Goal: Task Accomplishment & Management: Use online tool/utility

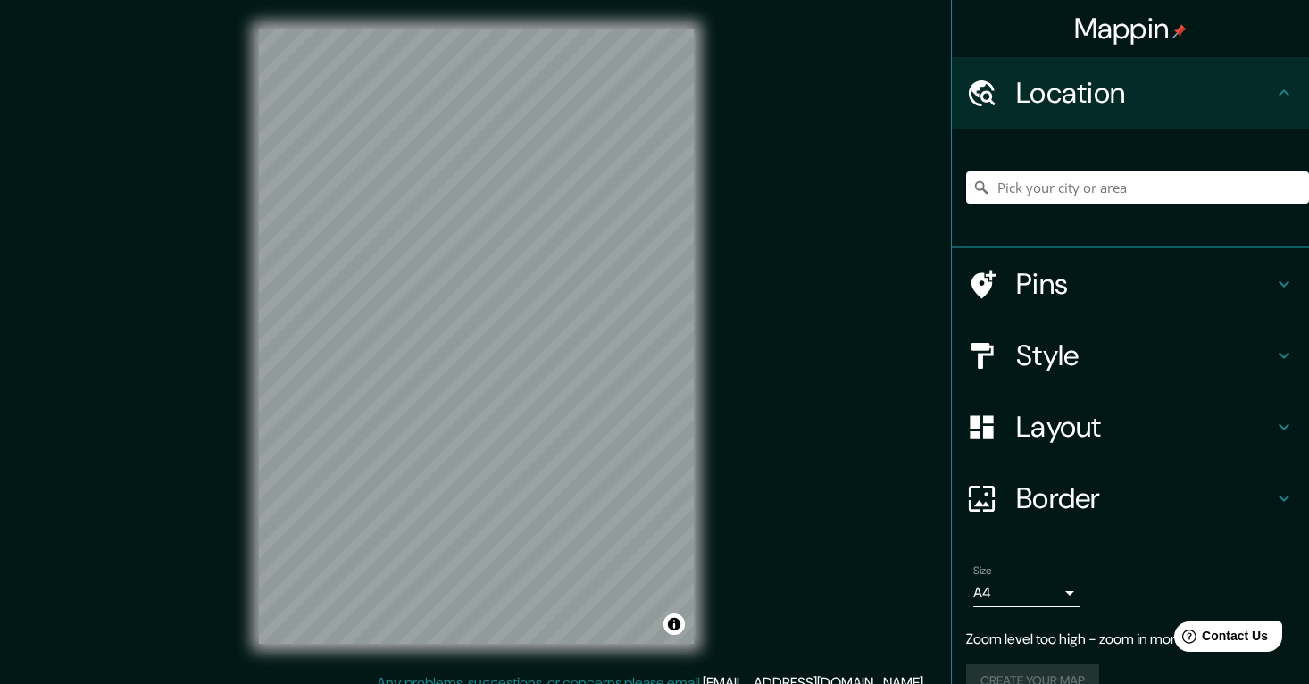
click at [1065, 194] on input "Pick your city or area" at bounding box center [1137, 187] width 343 height 32
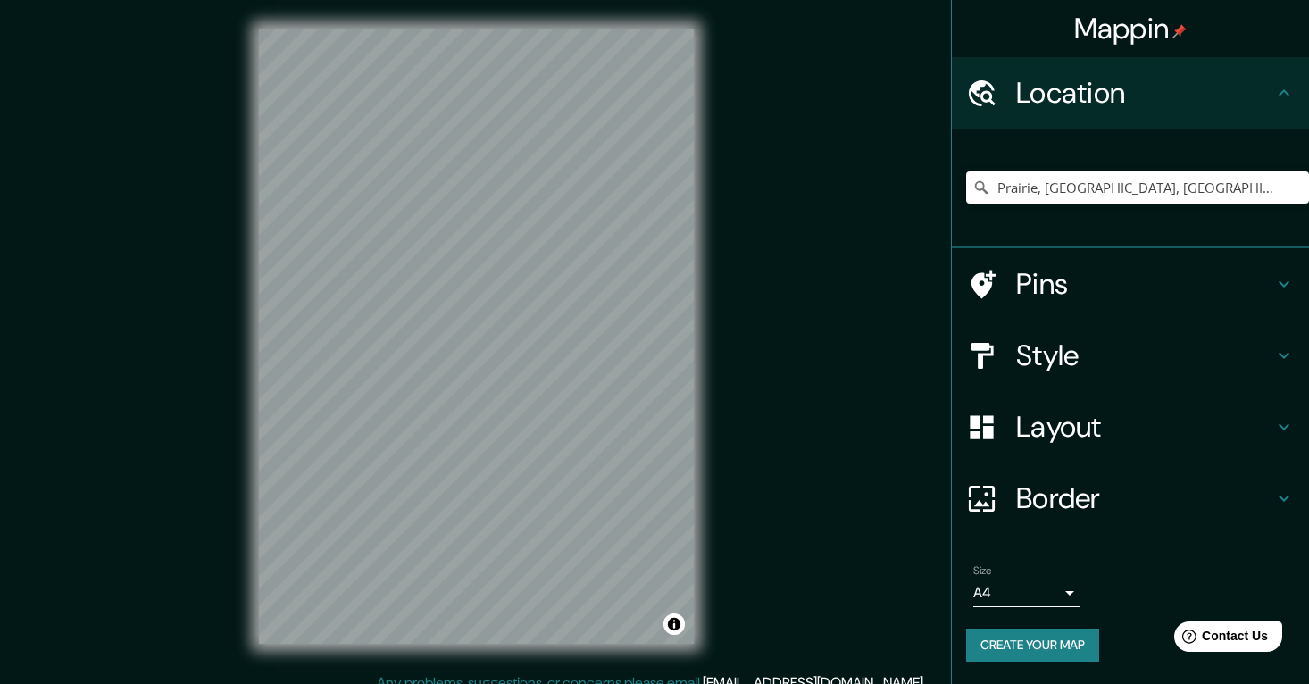
drag, startPoint x: 1251, startPoint y: 189, endPoint x: 940, endPoint y: 189, distance: 310.8
click at [940, 189] on div "Mappin Location [GEOGRAPHIC_DATA], [GEOGRAPHIC_DATA], [GEOGRAPHIC_DATA], [GEOGR…" at bounding box center [654, 350] width 1309 height 701
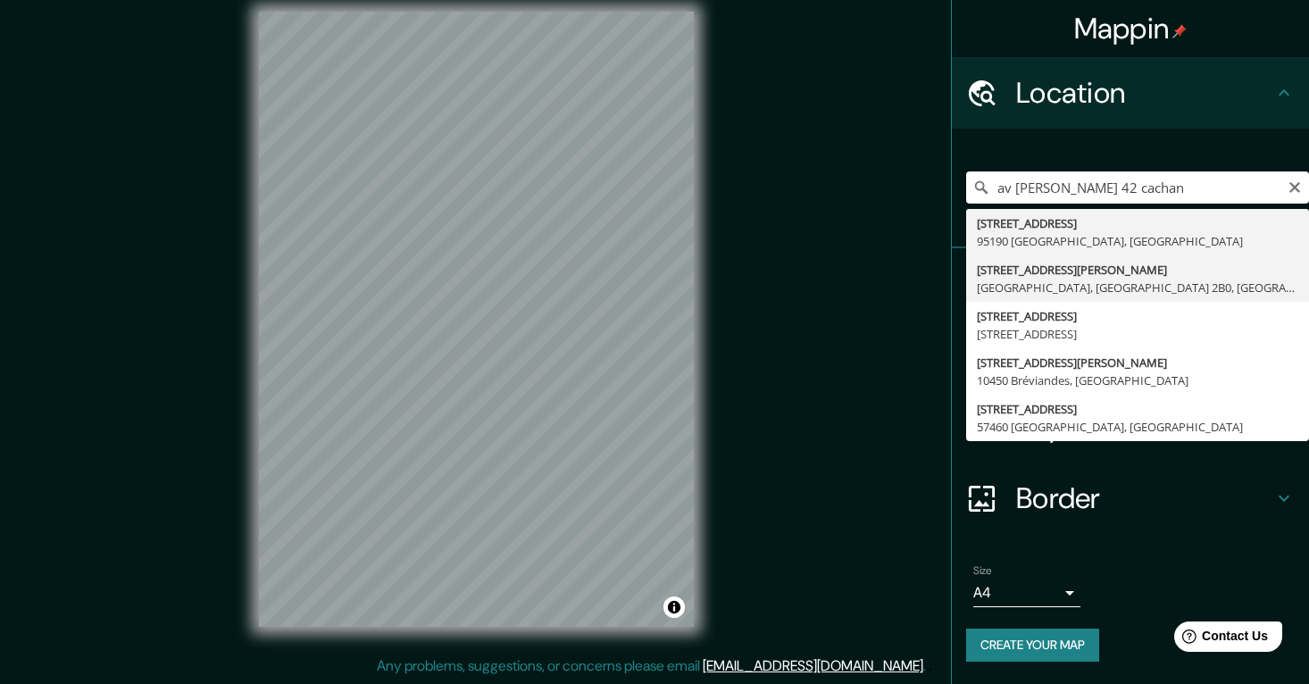
scroll to position [17, 0]
type input "[STREET_ADDRESS]"
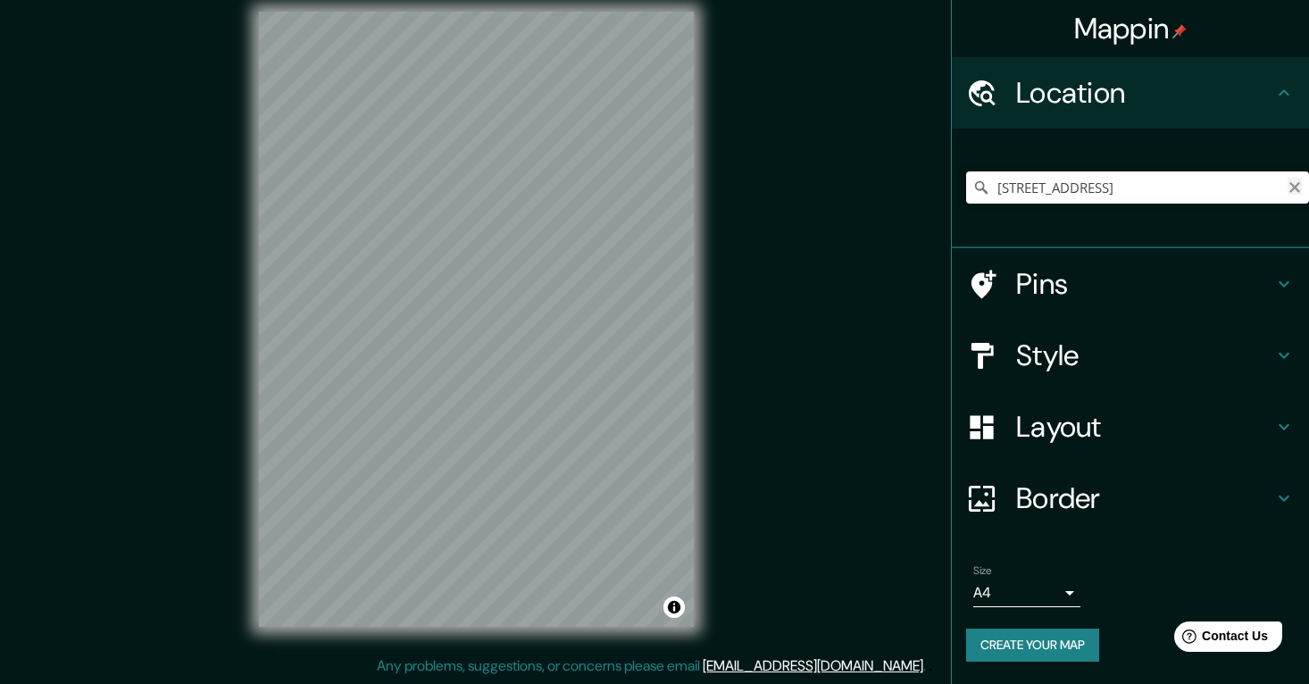
click at [1291, 185] on icon "Clear" at bounding box center [1295, 187] width 14 height 14
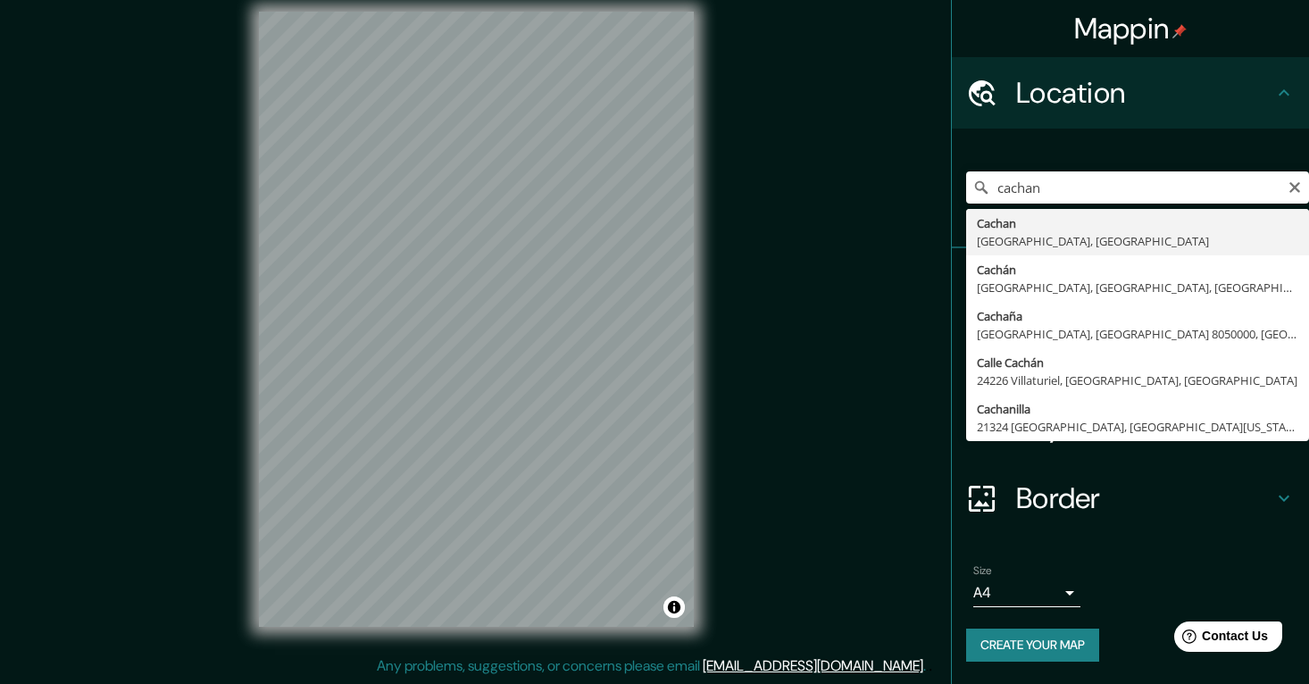
type input "Cachan, [GEOGRAPHIC_DATA], [GEOGRAPHIC_DATA]"
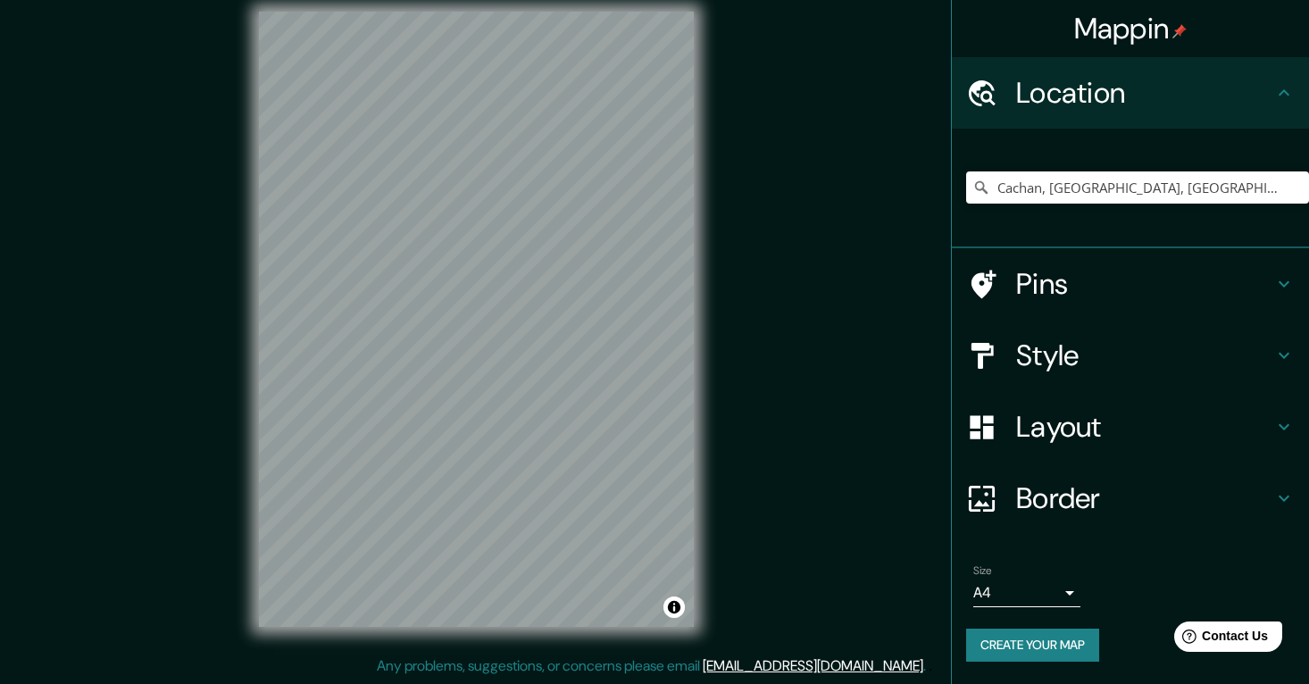
click at [354, 667] on html "Mappin Location [GEOGRAPHIC_DATA], [GEOGRAPHIC_DATA], [GEOGRAPHIC_DATA] Pins St…" at bounding box center [654, 325] width 1309 height 684
click at [1292, 186] on icon "Clear" at bounding box center [1295, 187] width 14 height 14
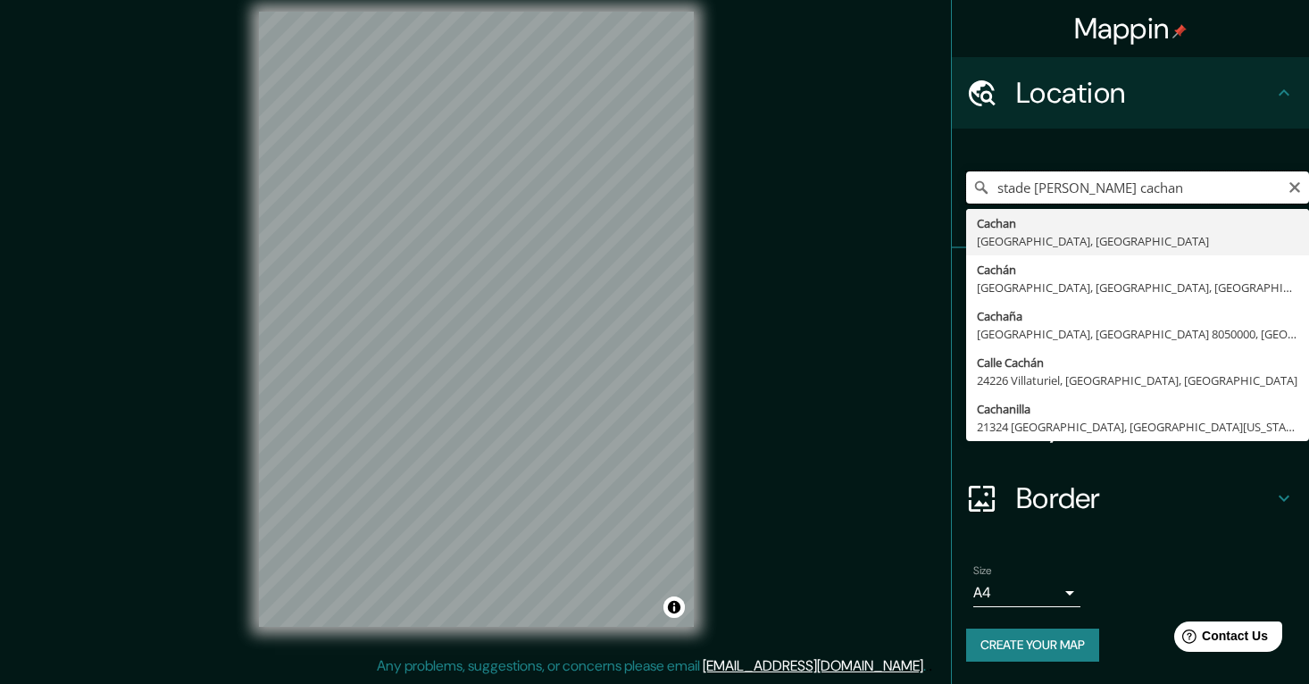
click at [1180, 191] on input "stade [PERSON_NAME] cachan" at bounding box center [1137, 187] width 343 height 32
click at [1059, 189] on input "stade [PERSON_NAME] cachan" at bounding box center [1137, 187] width 343 height 32
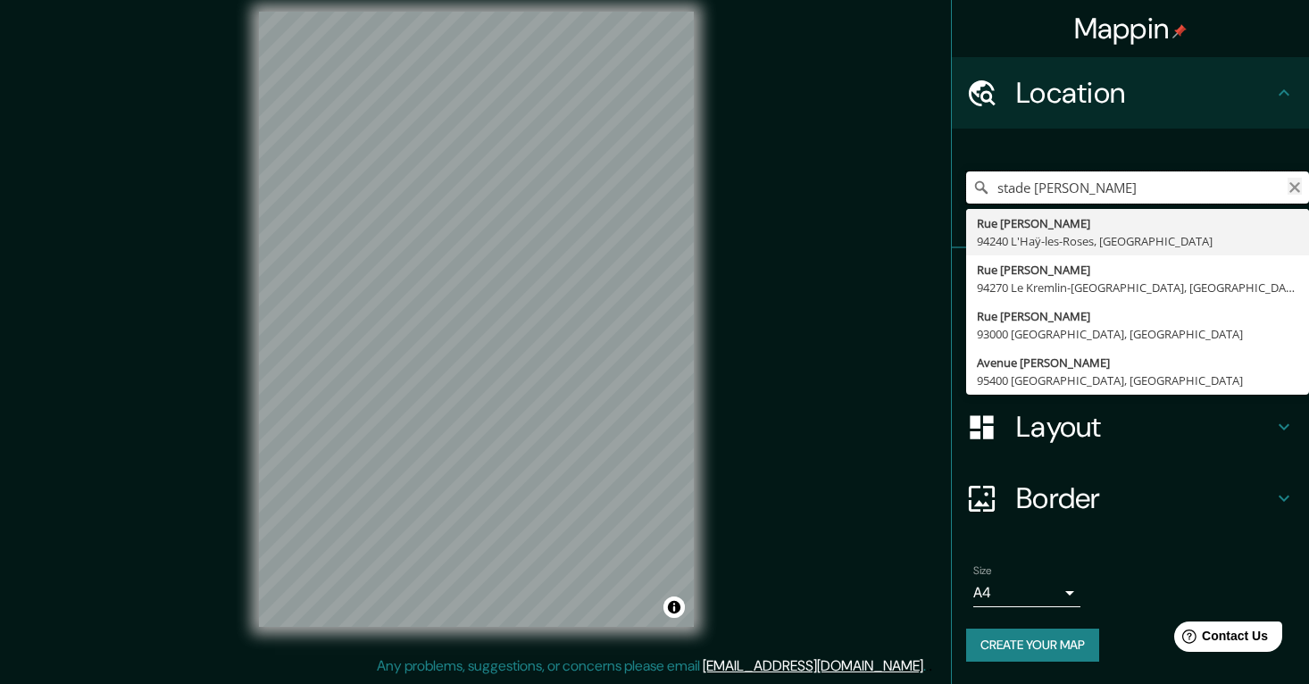
type input "stade [PERSON_NAME]"
click at [1292, 186] on icon "Clear" at bounding box center [1295, 187] width 14 height 14
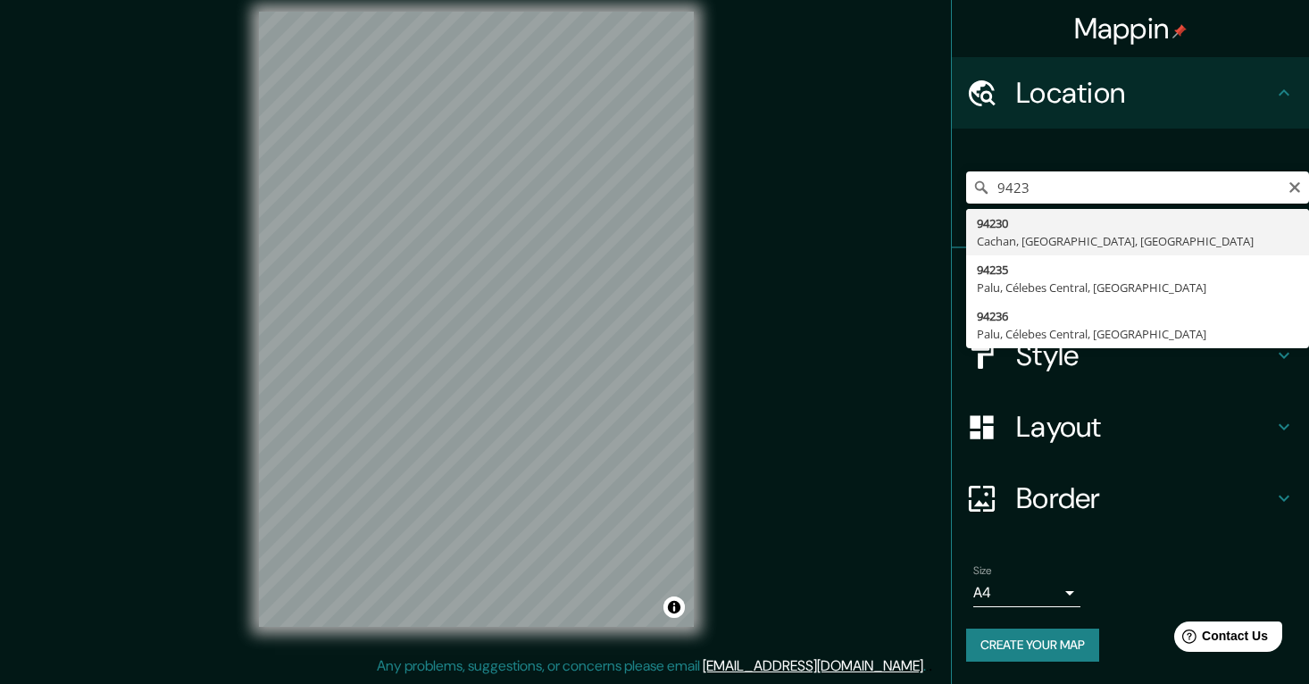
type input "94230, [GEOGRAPHIC_DATA], [GEOGRAPHIC_DATA], [GEOGRAPHIC_DATA]"
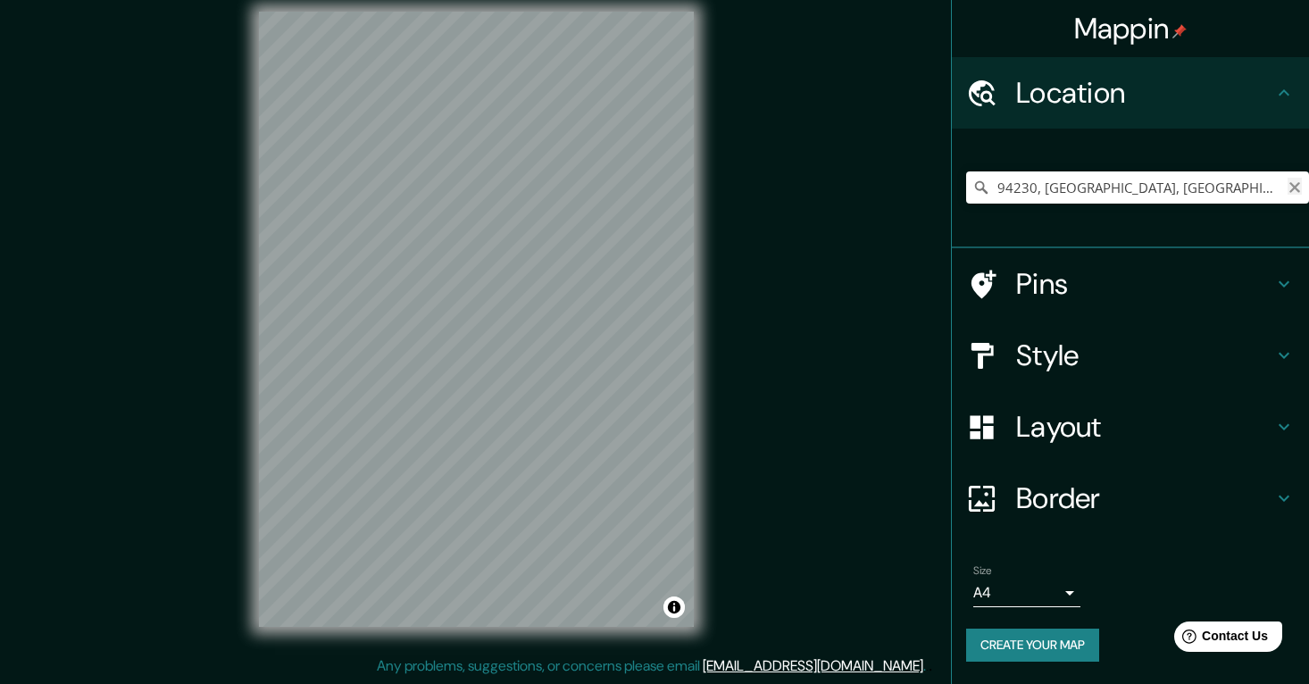
click at [1292, 186] on icon "Clear" at bounding box center [1295, 187] width 14 height 14
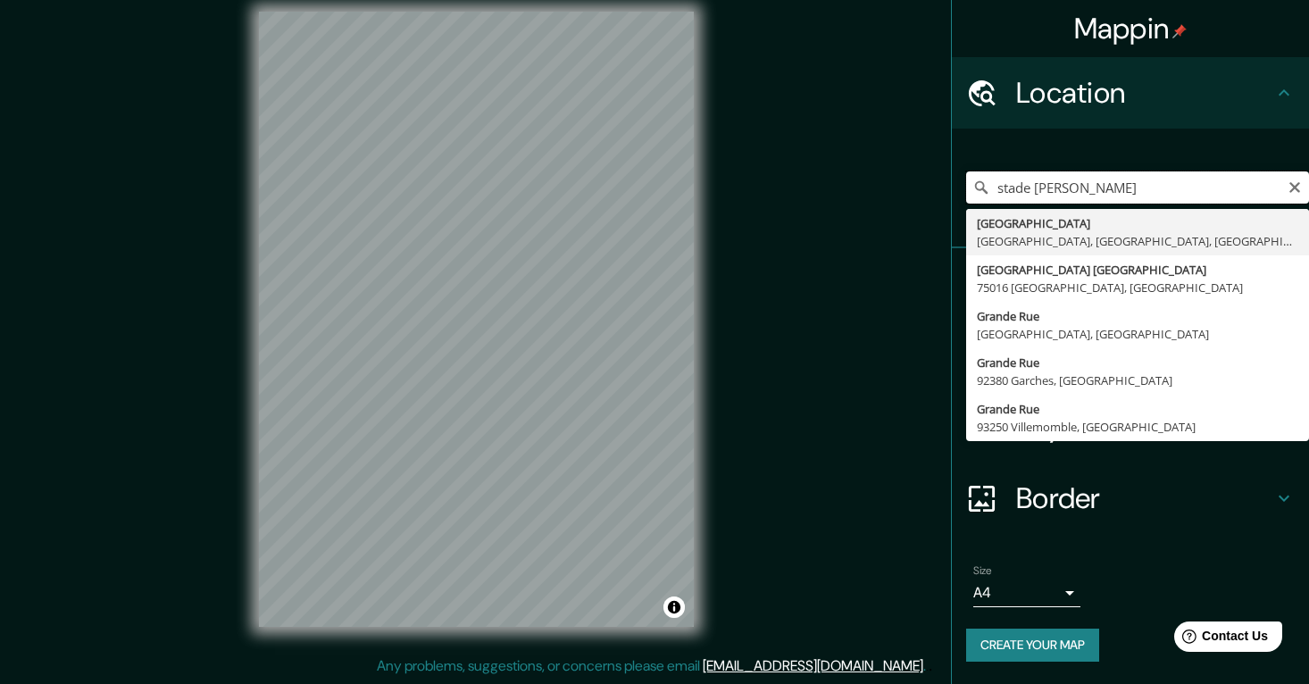
click at [1060, 188] on input "stade [PERSON_NAME]" at bounding box center [1137, 187] width 343 height 32
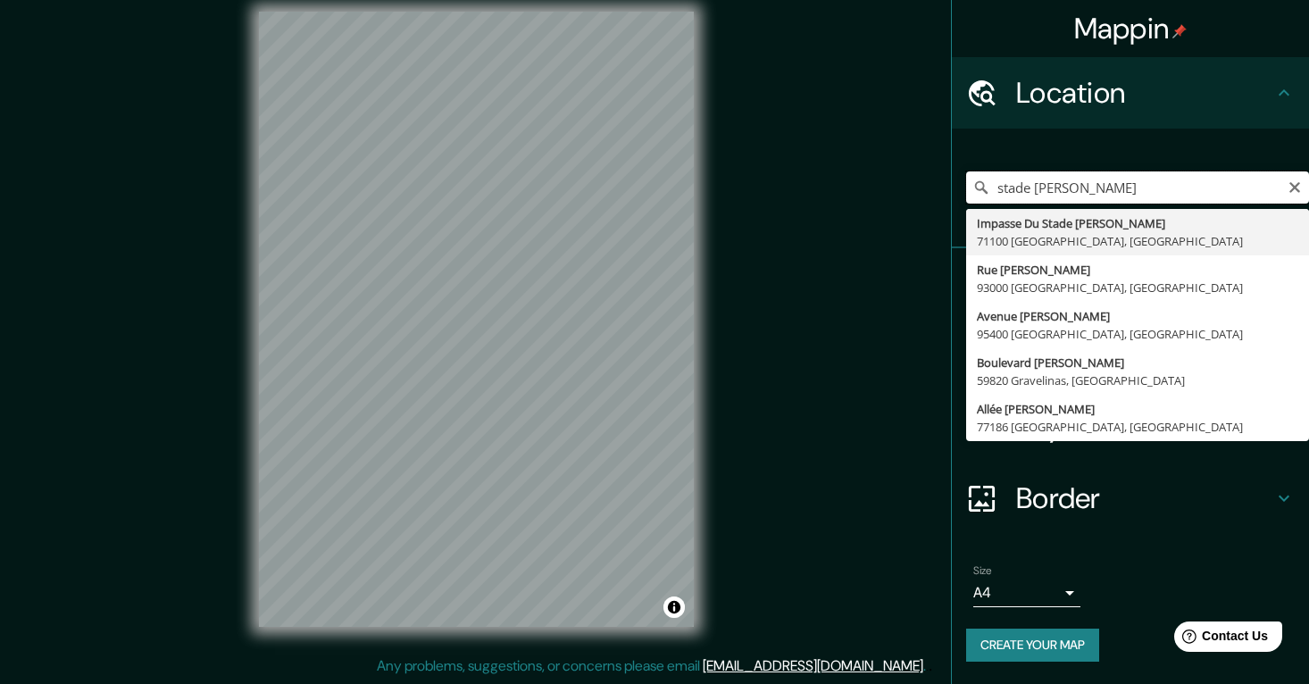
click at [1144, 192] on input "stade [PERSON_NAME]" at bounding box center [1137, 187] width 343 height 32
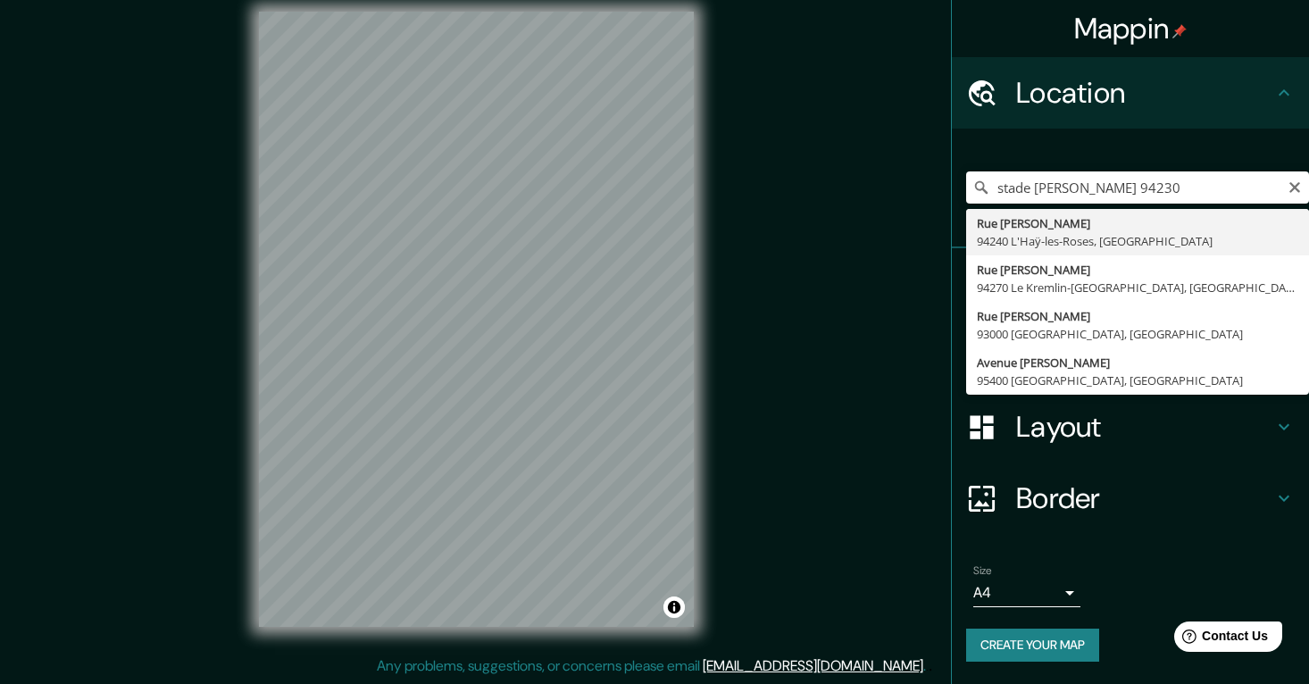
type input "[GEOGRAPHIC_DATA][PERSON_NAME], 94240 L'Haÿ-[GEOGRAPHIC_DATA], [GEOGRAPHIC_DATA]"
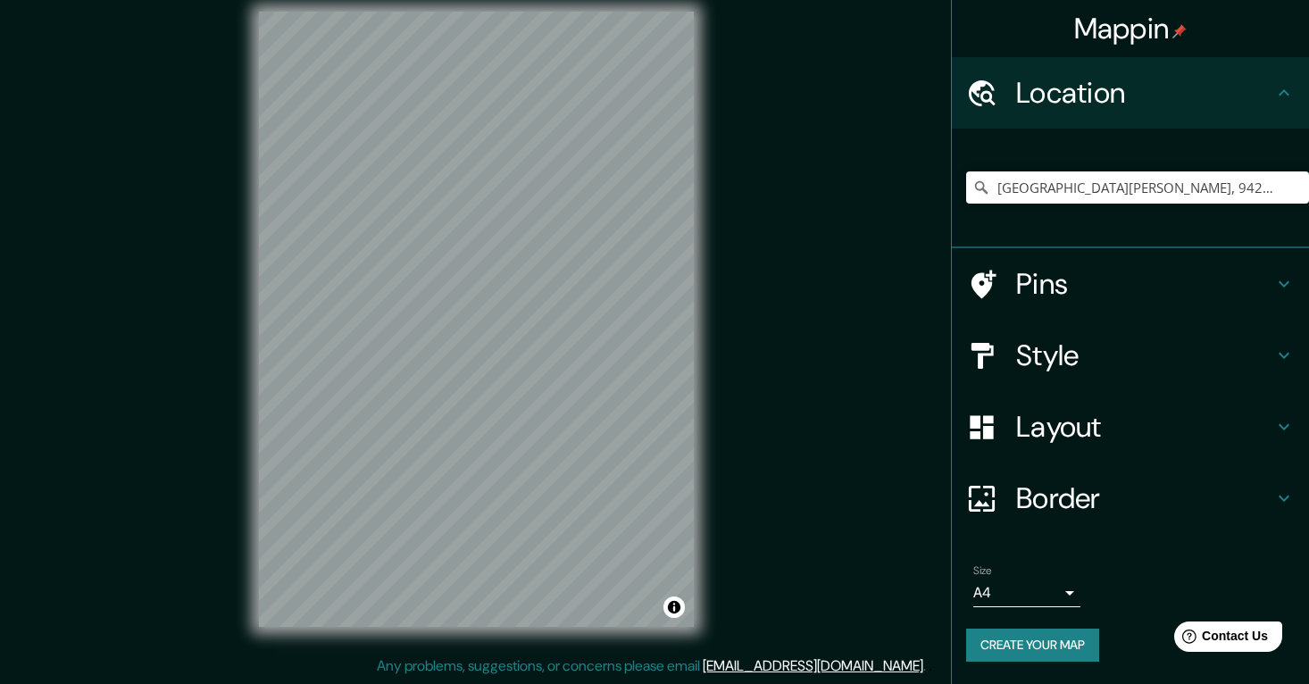
click at [698, 425] on div "© Mapbox © OpenStreetMap Improve this map" at bounding box center [476, 319] width 492 height 673
click at [1106, 190] on input "[GEOGRAPHIC_DATA][PERSON_NAME], 94240 L'Haÿ-[GEOGRAPHIC_DATA], [GEOGRAPHIC_DATA]" at bounding box center [1137, 187] width 343 height 32
click at [1293, 185] on icon "Clear" at bounding box center [1295, 187] width 11 height 11
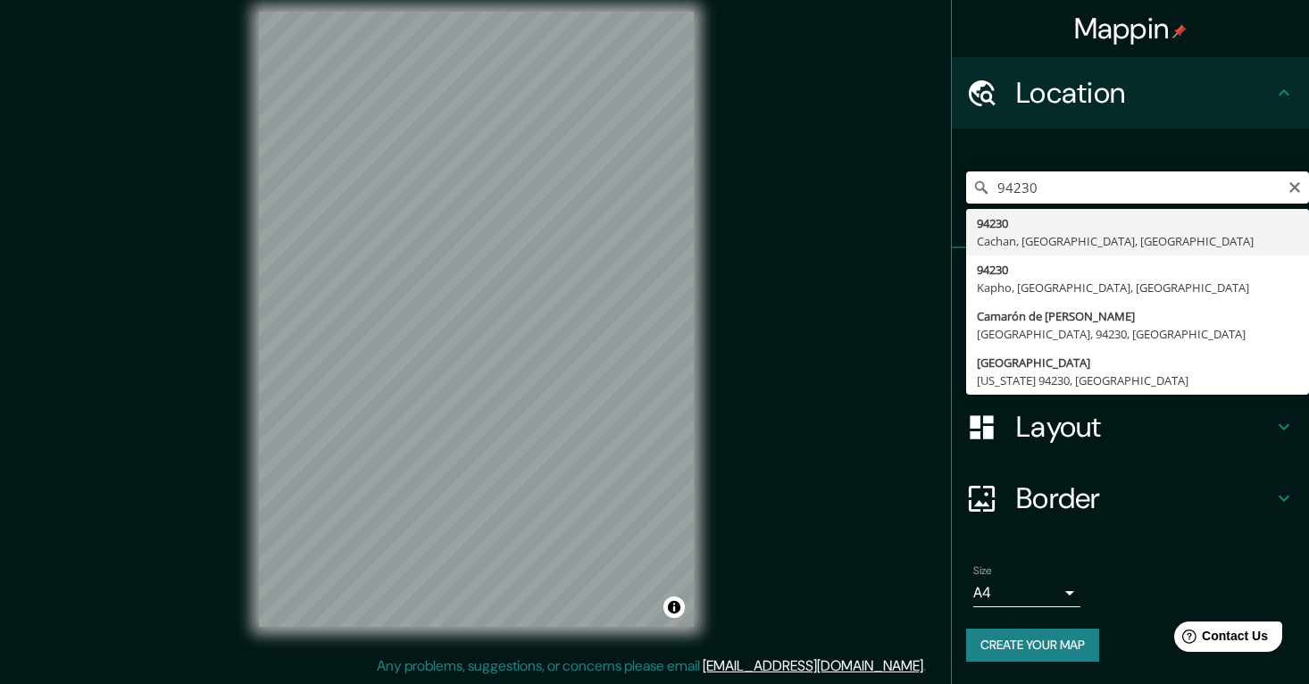
type input "94230, [GEOGRAPHIC_DATA], [GEOGRAPHIC_DATA], [GEOGRAPHIC_DATA]"
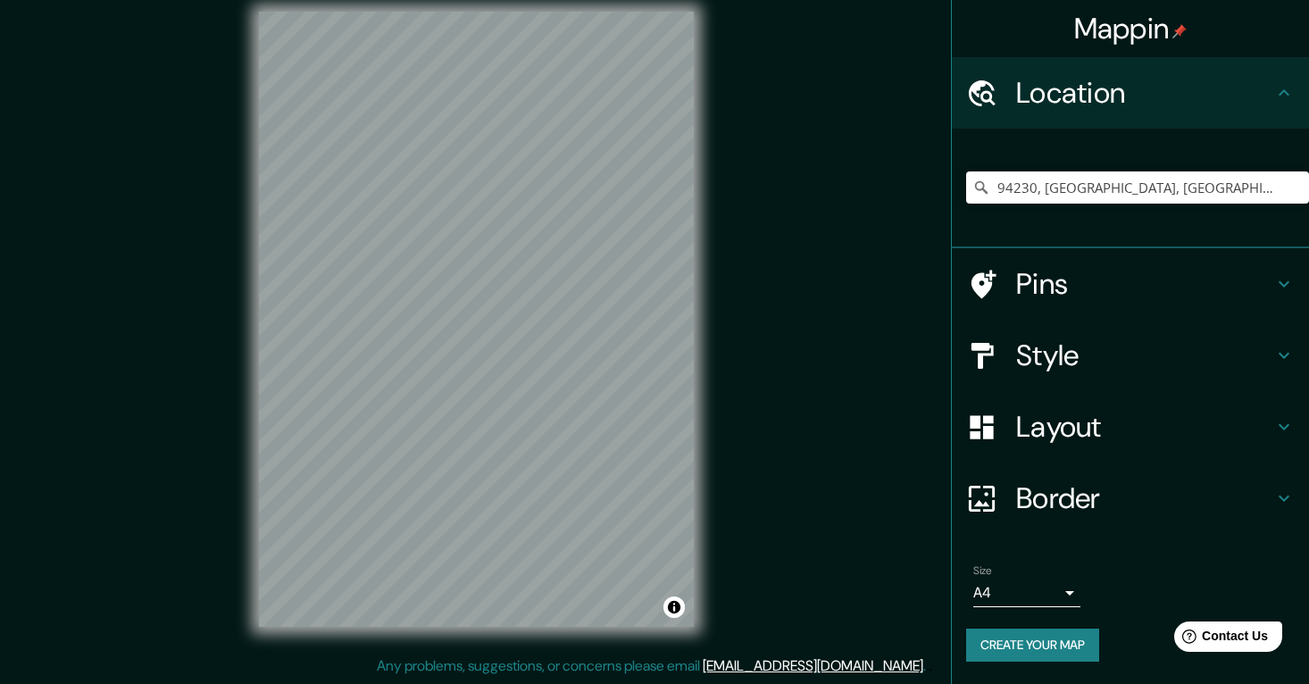
click at [743, 0] on html "Mappin Location 94230, [GEOGRAPHIC_DATA], [GEOGRAPHIC_DATA], [GEOGRAPHIC_DATA] …" at bounding box center [654, 325] width 1309 height 684
click at [749, 376] on div "Mappin Location 94230, [GEOGRAPHIC_DATA], [GEOGRAPHIC_DATA], [GEOGRAPHIC_DATA] …" at bounding box center [654, 333] width 1309 height 701
click at [590, 667] on html "Mappin Location 94230, [GEOGRAPHIC_DATA], [GEOGRAPHIC_DATA], [GEOGRAPHIC_DATA] …" at bounding box center [654, 325] width 1309 height 684
click at [1294, 189] on icon "Clear" at bounding box center [1295, 187] width 14 height 14
click at [1286, 418] on icon at bounding box center [1284, 426] width 21 height 21
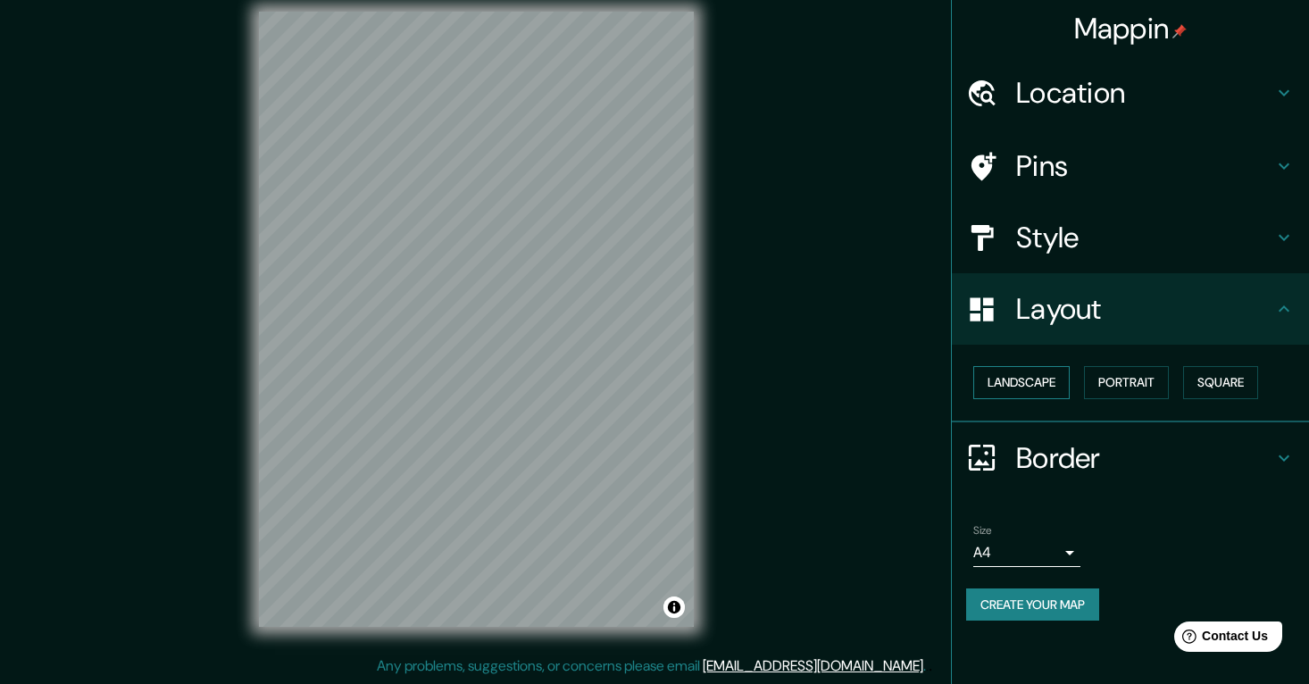
click at [1008, 376] on button "Landscape" at bounding box center [1022, 382] width 96 height 33
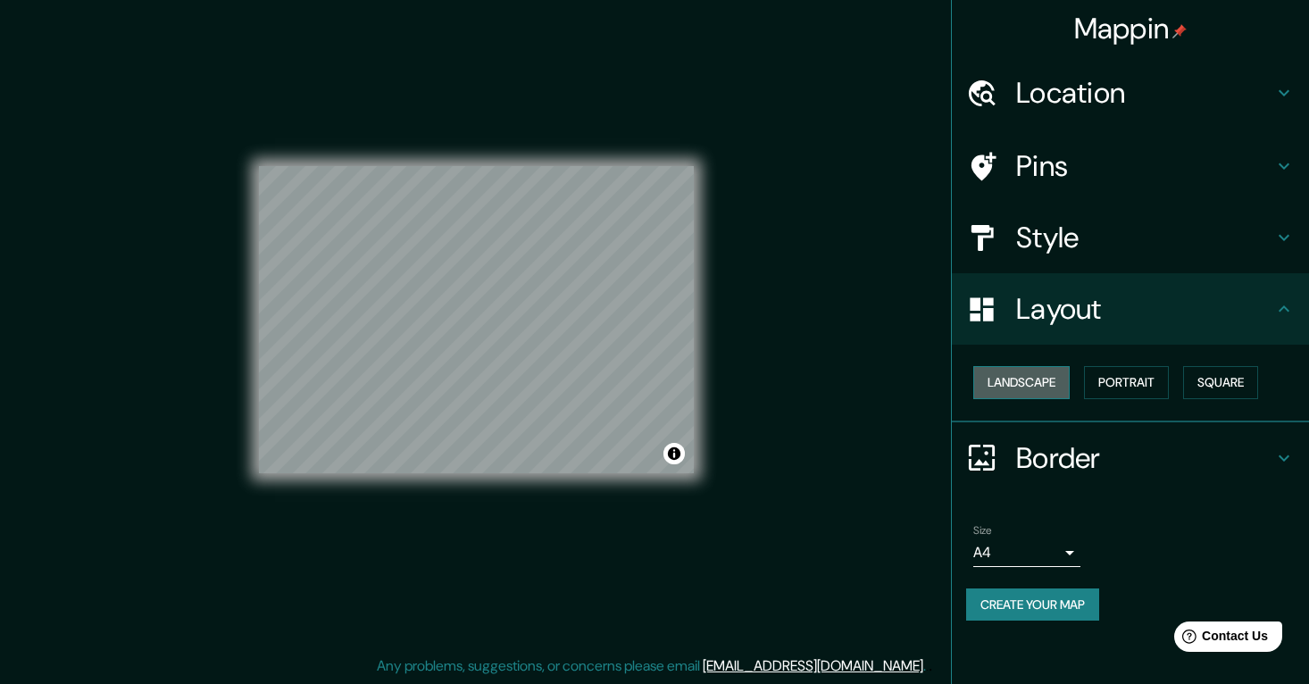
click at [1008, 376] on button "Landscape" at bounding box center [1022, 382] width 96 height 33
click at [1138, 376] on button "Portrait" at bounding box center [1126, 382] width 85 height 33
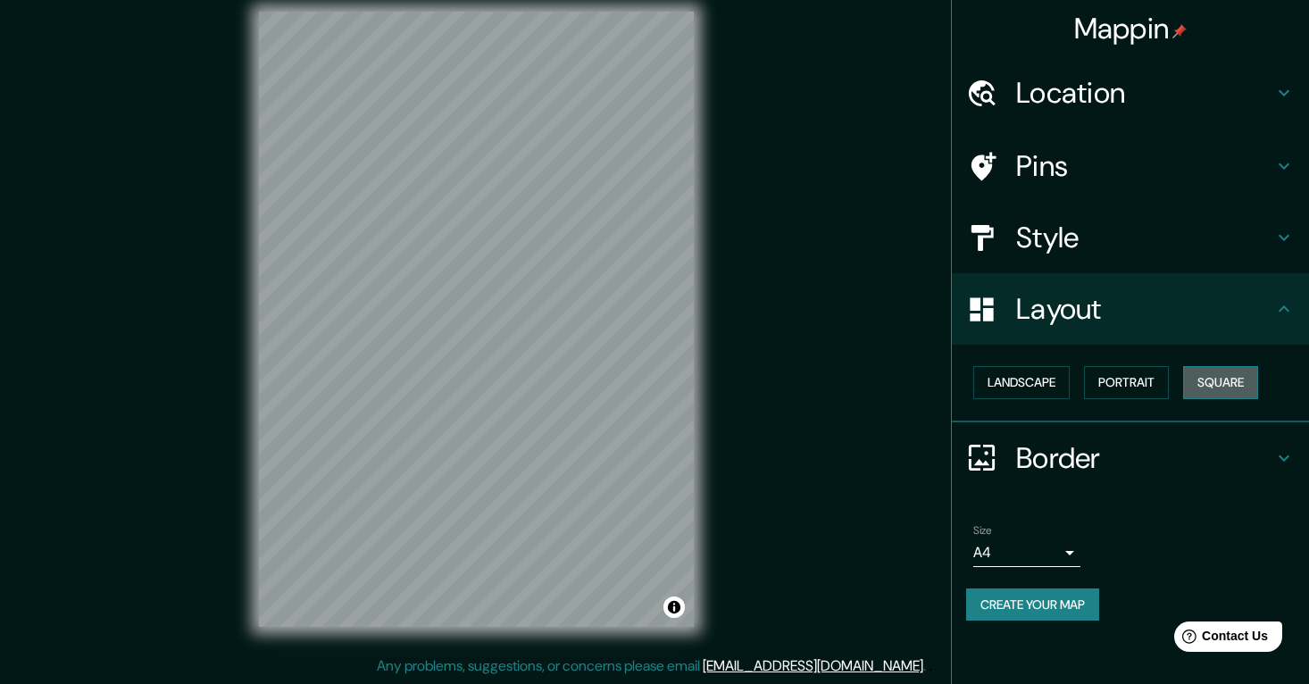
click at [1205, 381] on button "Square" at bounding box center [1221, 382] width 75 height 33
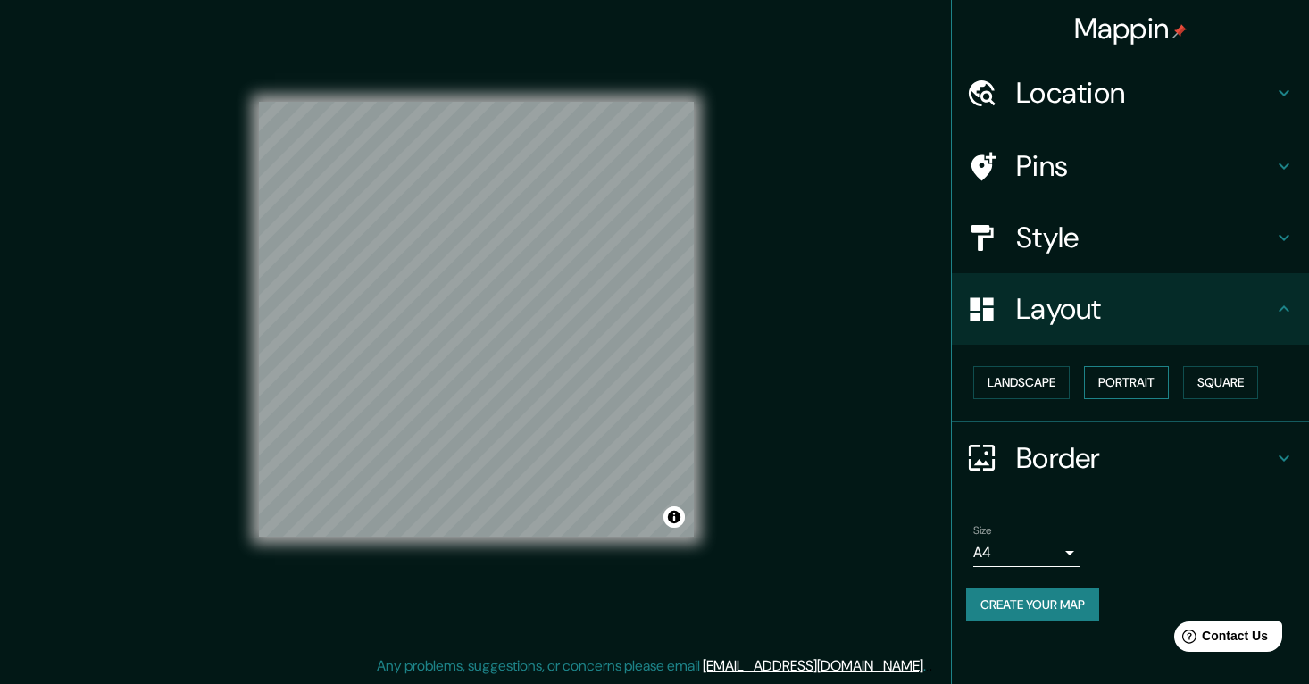
click at [1159, 384] on button "Portrait" at bounding box center [1126, 382] width 85 height 33
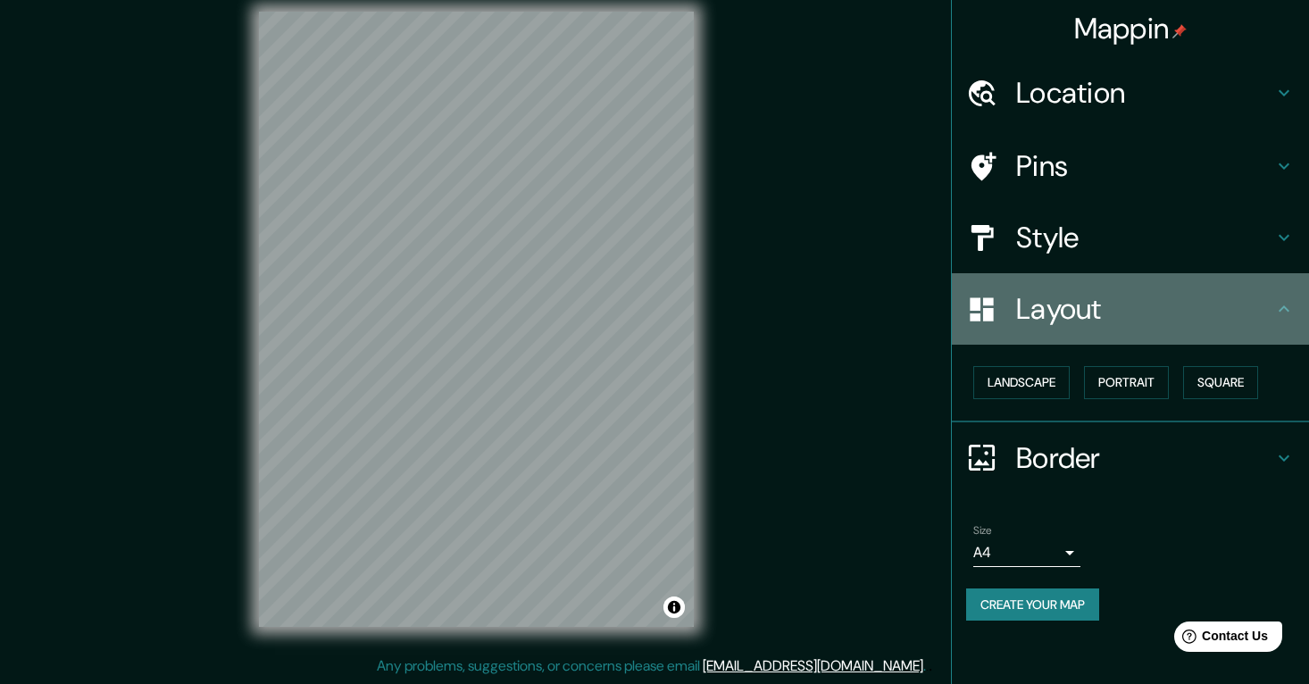
click at [1217, 315] on h4 "Layout" at bounding box center [1144, 309] width 257 height 36
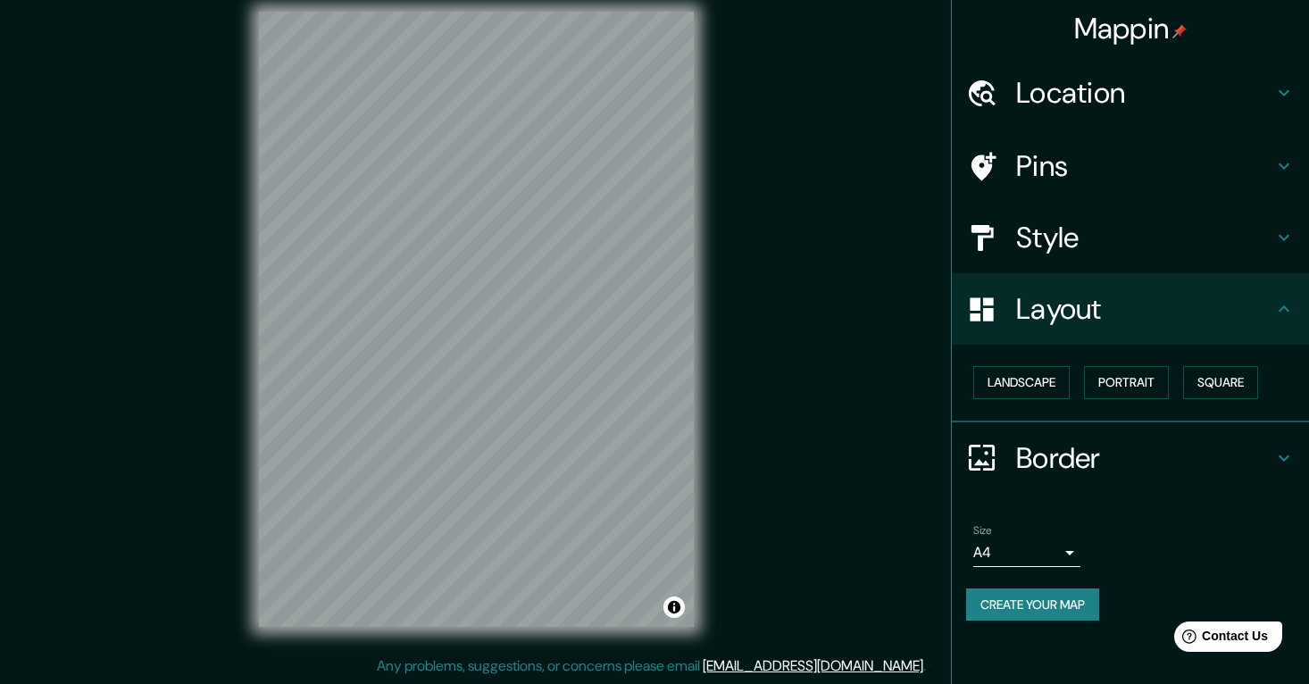
click at [1099, 253] on div "Style" at bounding box center [1130, 237] width 357 height 71
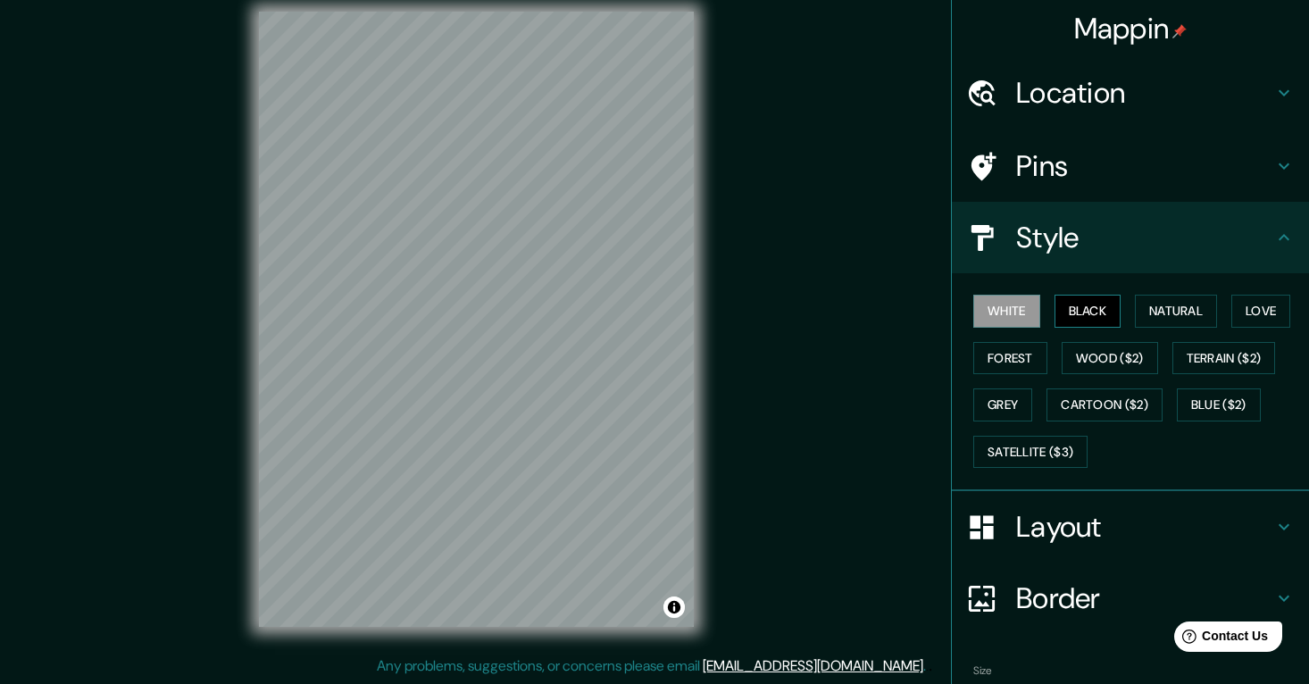
click at [1092, 319] on button "Black" at bounding box center [1088, 311] width 67 height 33
click at [1019, 310] on button "White" at bounding box center [1007, 311] width 67 height 33
click at [1170, 310] on button "Natural" at bounding box center [1176, 311] width 82 height 33
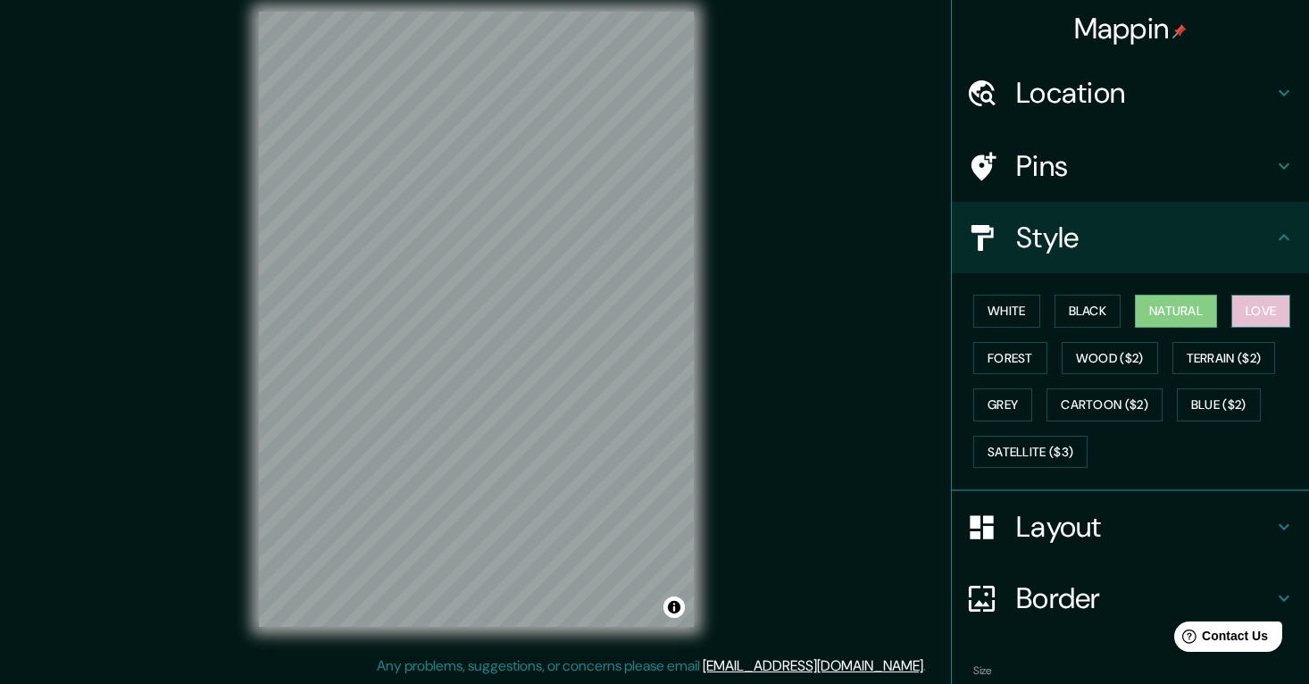
click at [1274, 303] on button "Love" at bounding box center [1261, 311] width 59 height 33
click at [1196, 303] on button "Natural" at bounding box center [1176, 311] width 82 height 33
click at [1010, 364] on button "Forest" at bounding box center [1011, 358] width 74 height 33
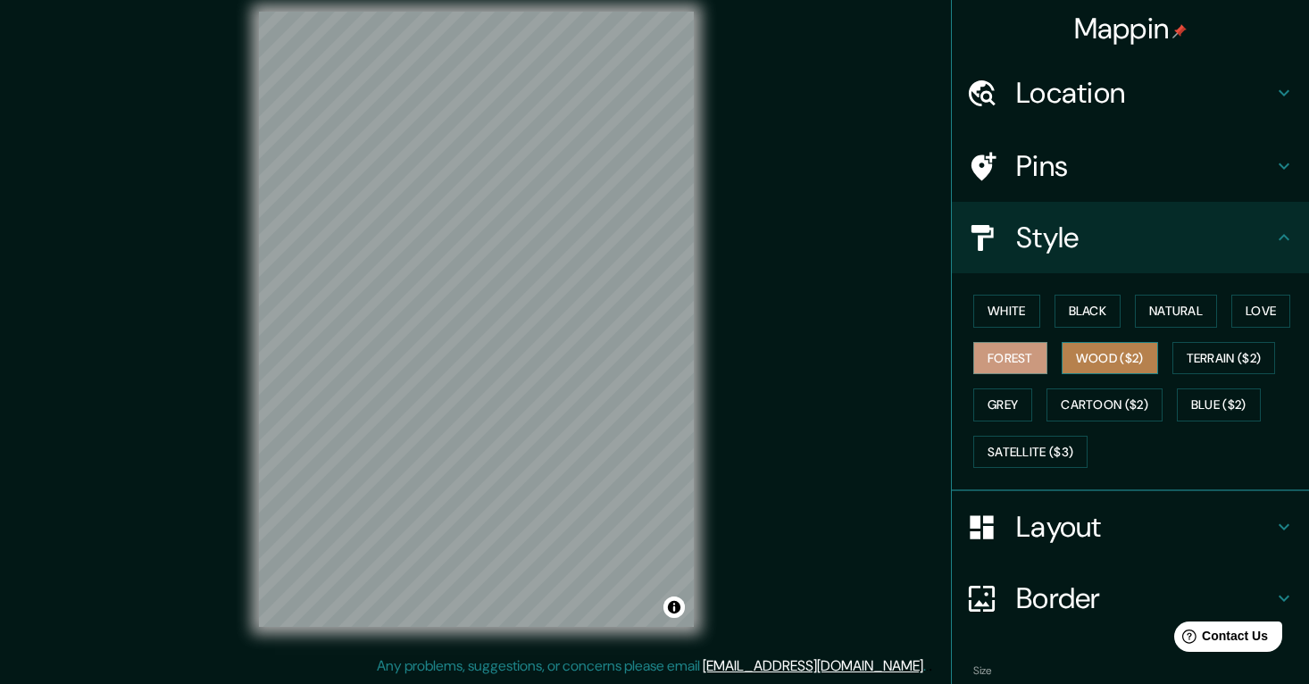
click at [1091, 361] on button "Wood ($2)" at bounding box center [1110, 358] width 96 height 33
click at [1025, 405] on button "Grey" at bounding box center [1003, 405] width 59 height 33
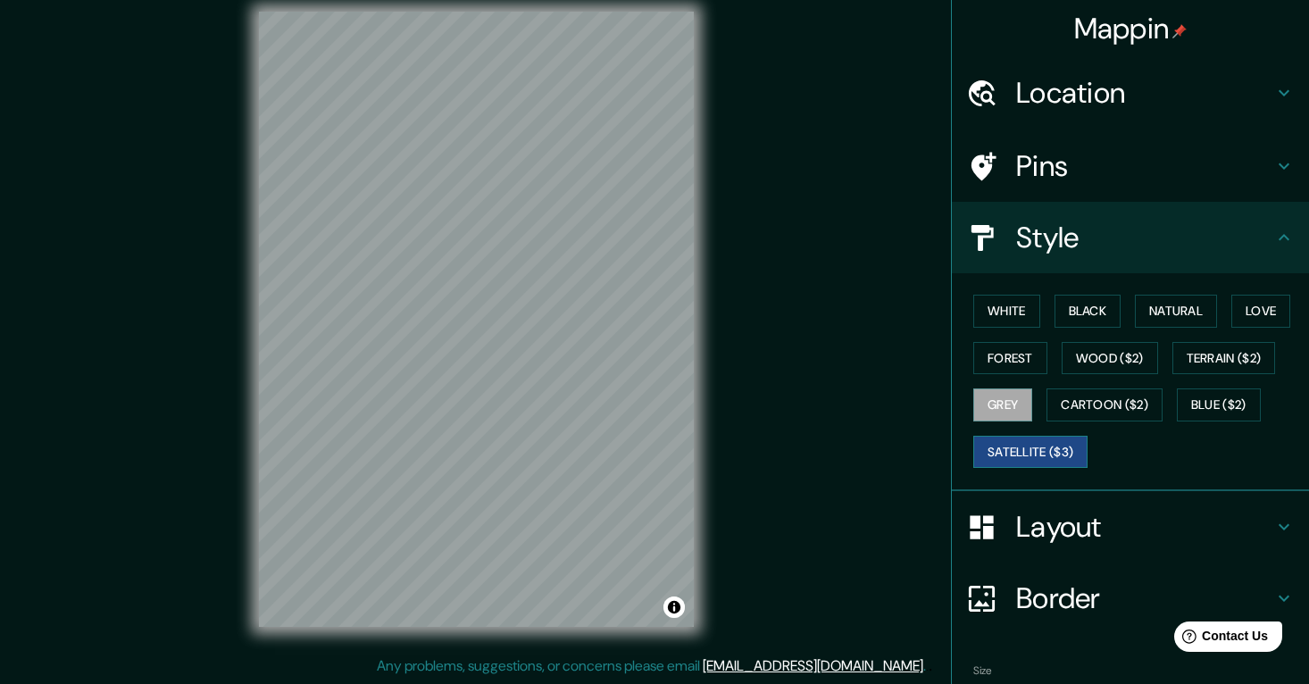
click at [1062, 458] on button "Satellite ($3)" at bounding box center [1031, 452] width 114 height 33
click at [1222, 103] on h4 "Location" at bounding box center [1144, 93] width 257 height 36
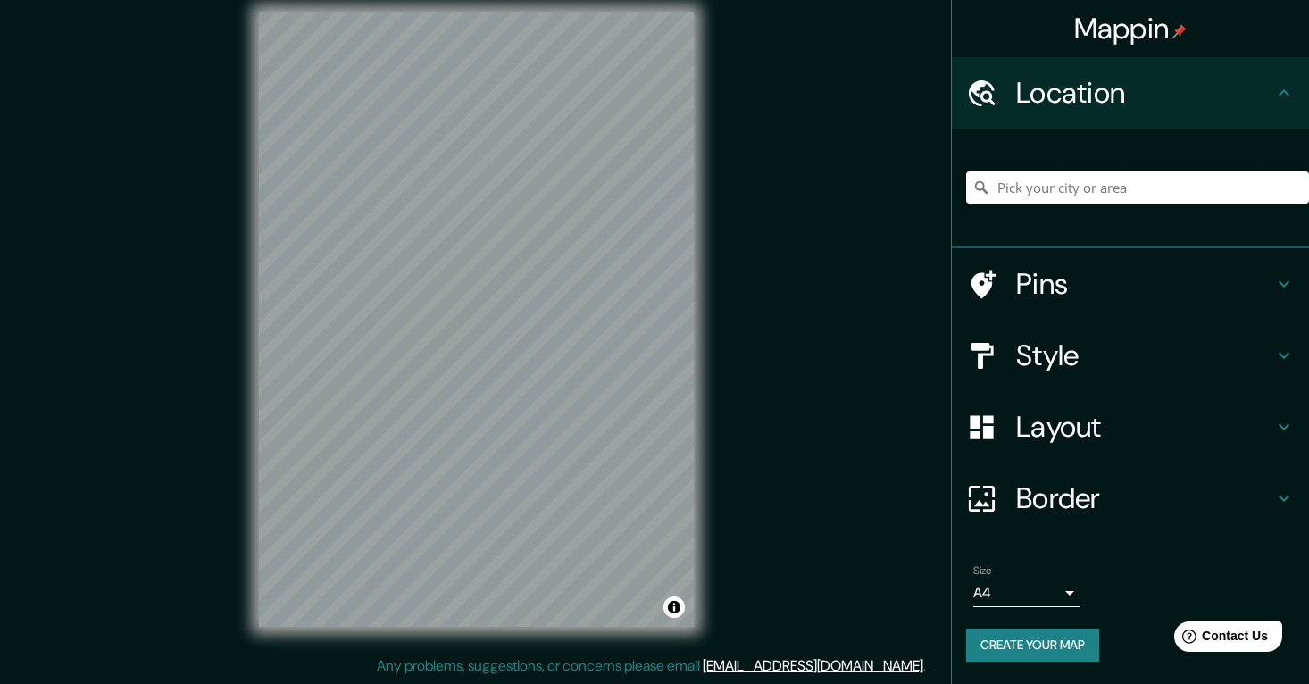
click at [1121, 191] on input "Pick your city or area" at bounding box center [1137, 187] width 343 height 32
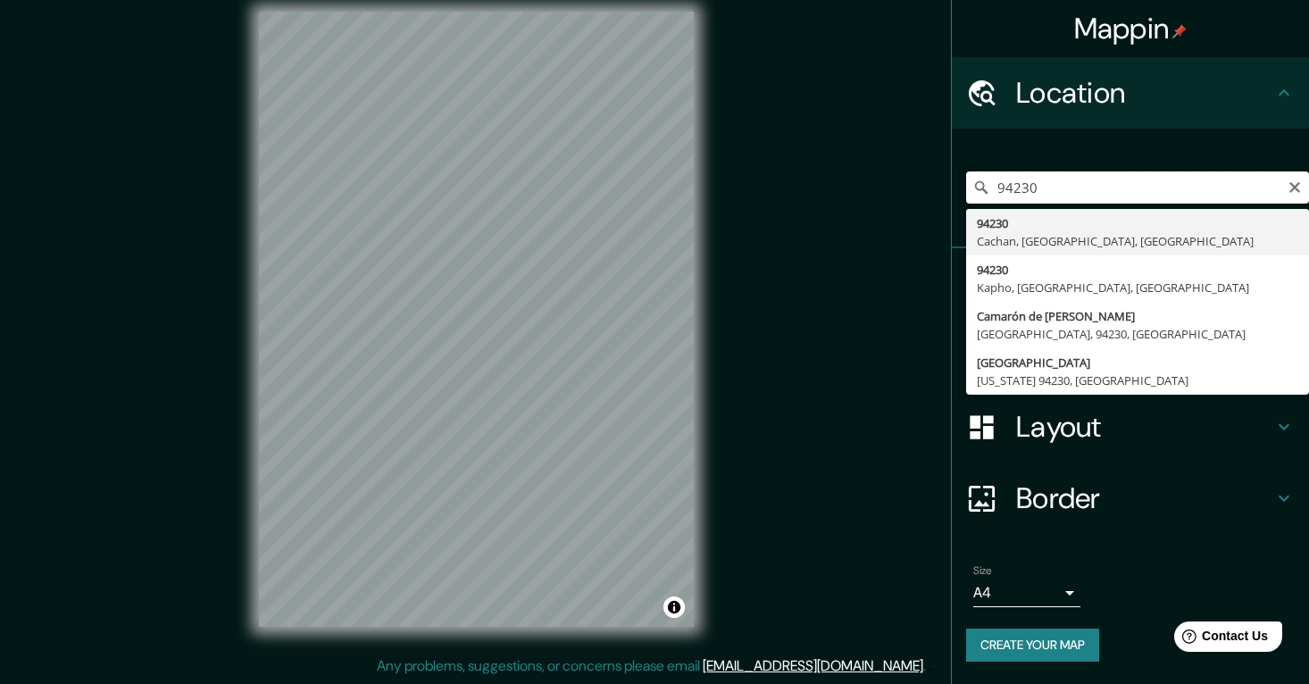
type input "94230, [GEOGRAPHIC_DATA], [GEOGRAPHIC_DATA], [GEOGRAPHIC_DATA]"
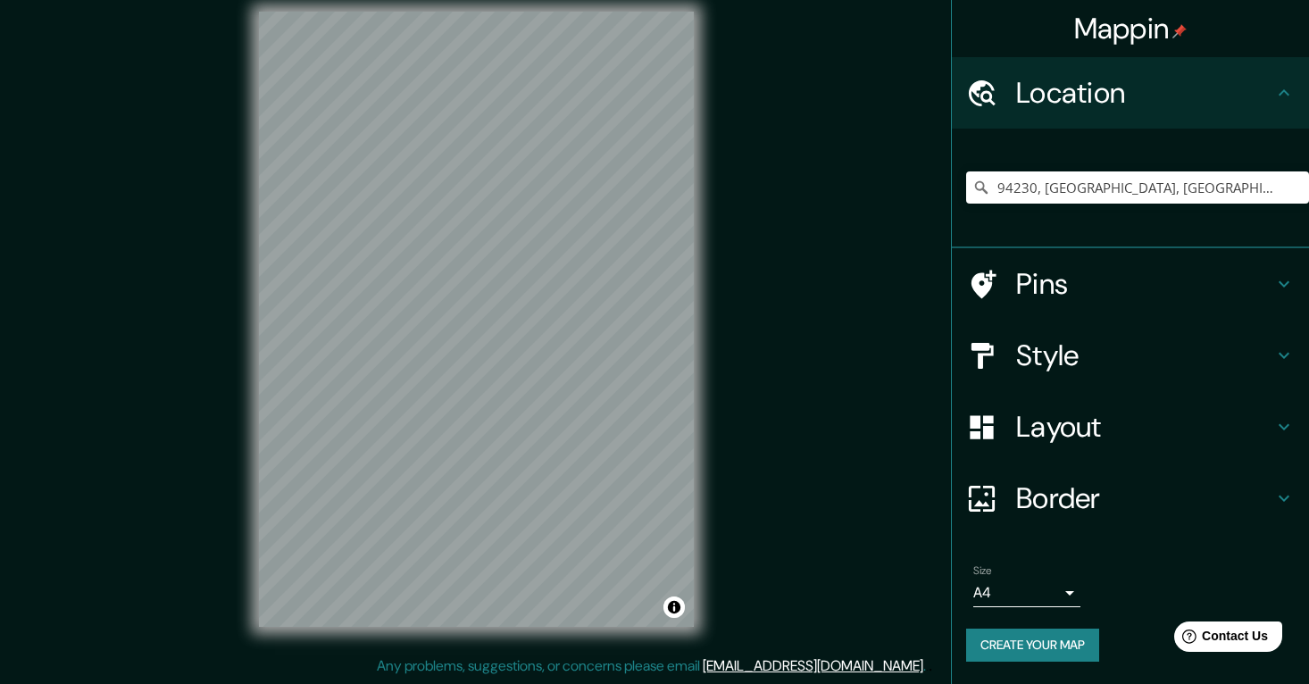
click at [1093, 369] on h4 "Style" at bounding box center [1144, 356] width 257 height 36
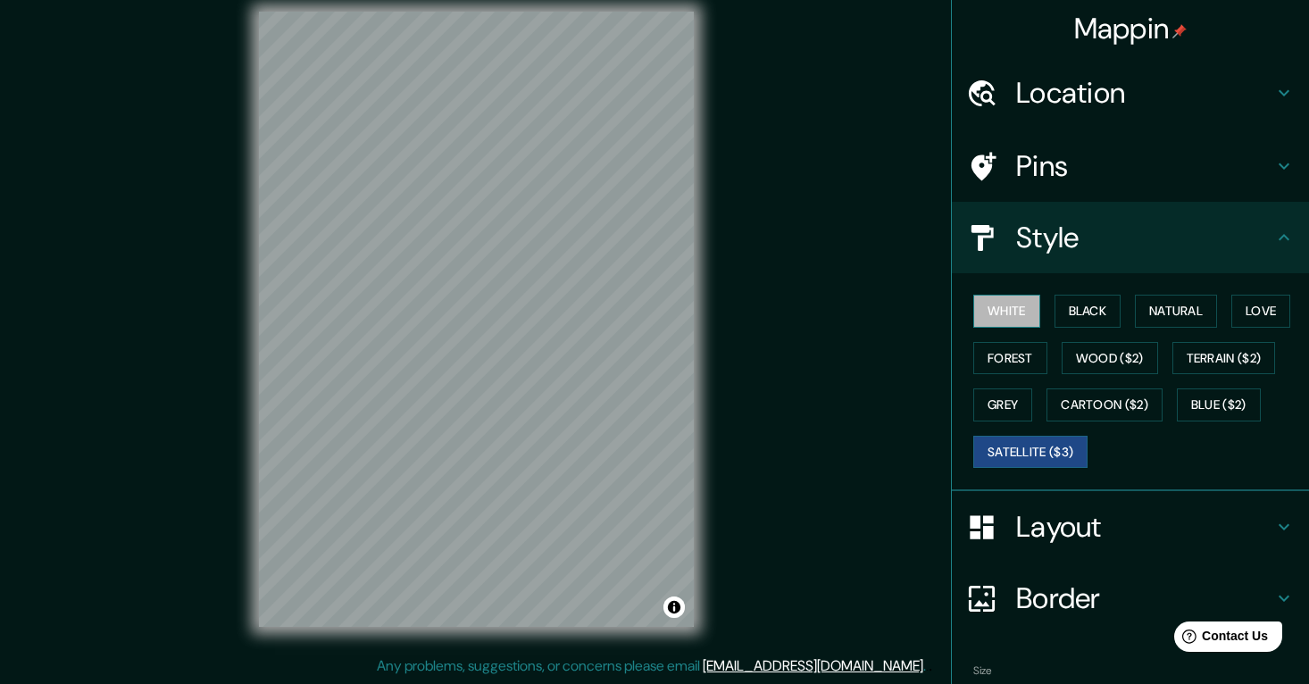
click at [1009, 297] on button "White" at bounding box center [1007, 311] width 67 height 33
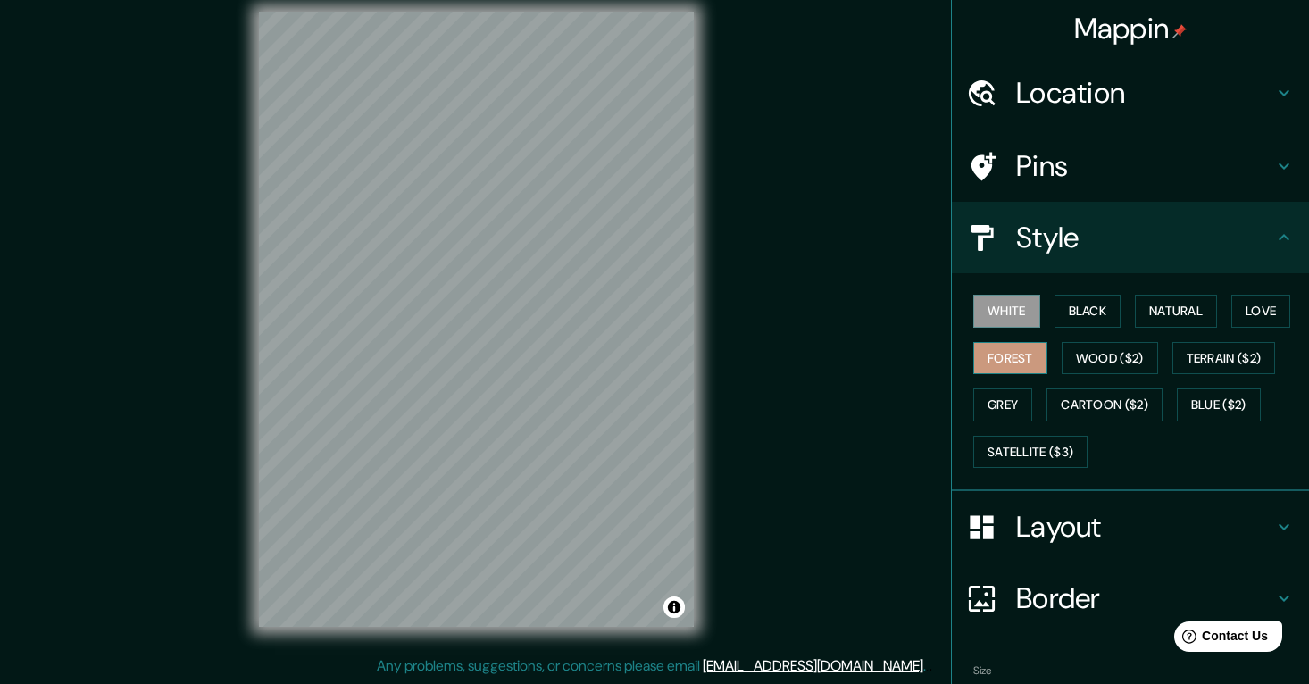
click at [1034, 356] on button "Forest" at bounding box center [1011, 358] width 74 height 33
click at [1270, 309] on button "Love" at bounding box center [1261, 311] width 59 height 33
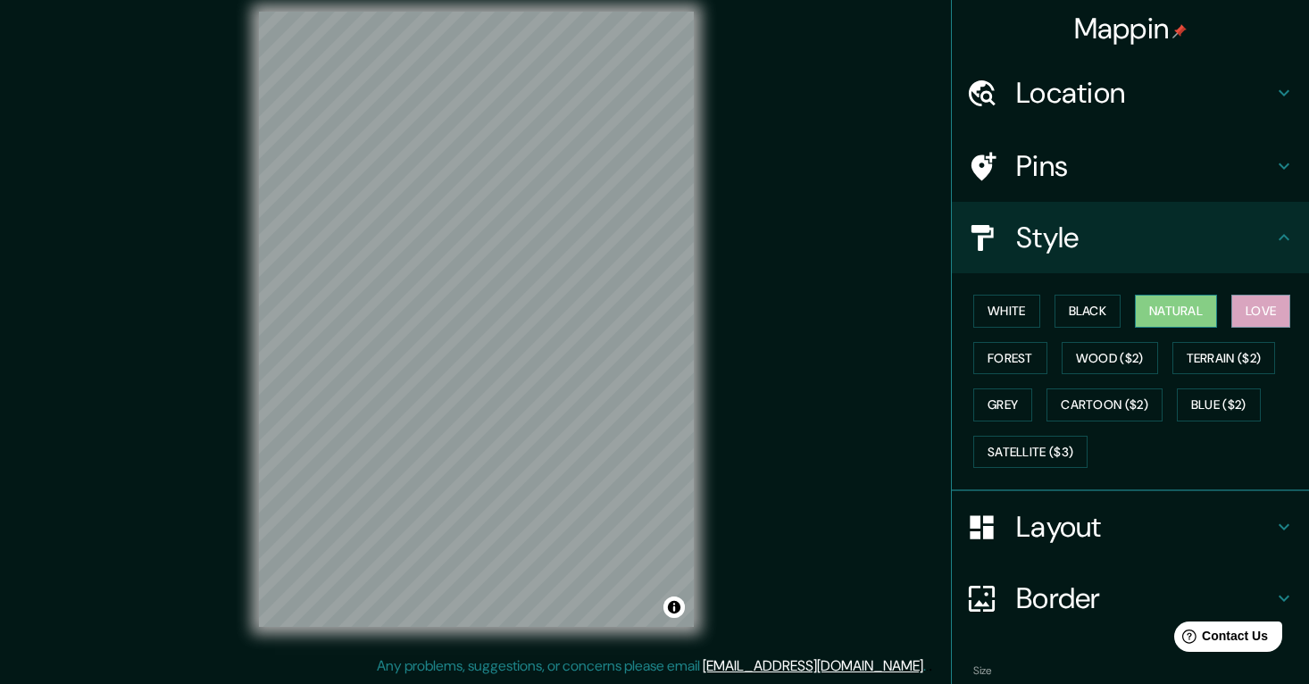
click at [1204, 311] on button "Natural" at bounding box center [1176, 311] width 82 height 33
click at [1028, 450] on button "Satellite ($3)" at bounding box center [1031, 452] width 114 height 33
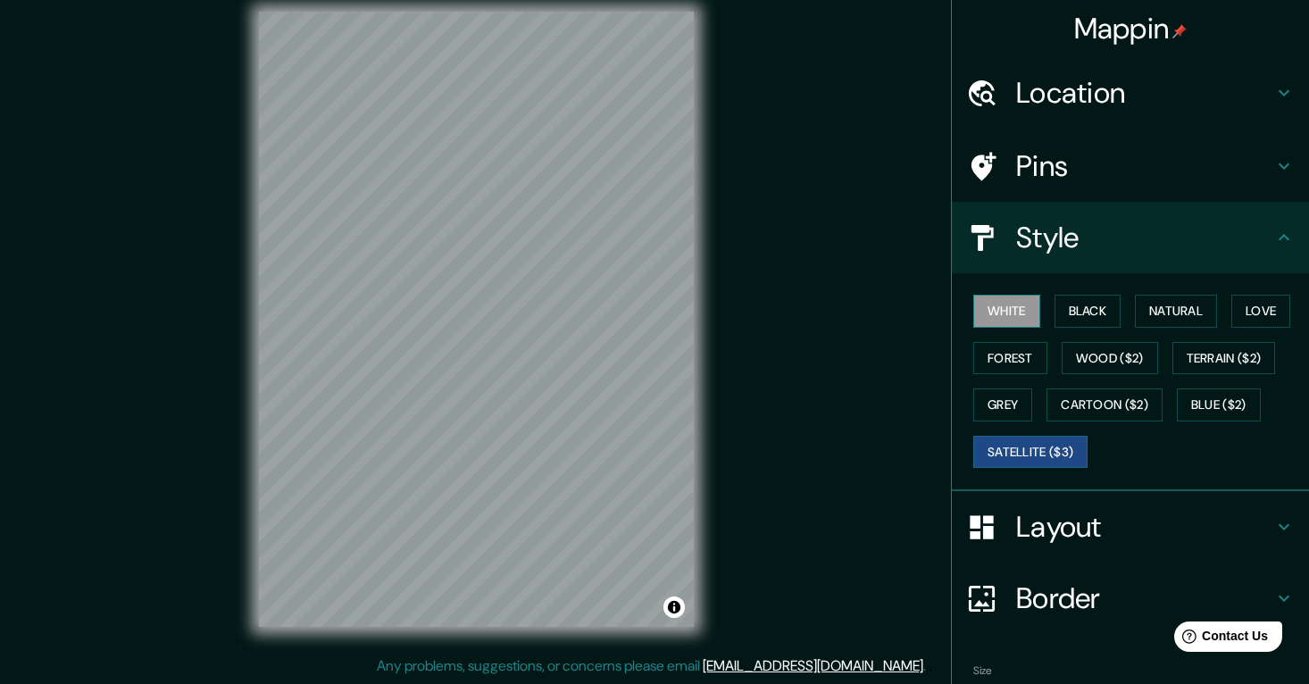
click at [1016, 302] on button "White" at bounding box center [1007, 311] width 67 height 33
click at [1260, 310] on button "Love" at bounding box center [1261, 311] width 59 height 33
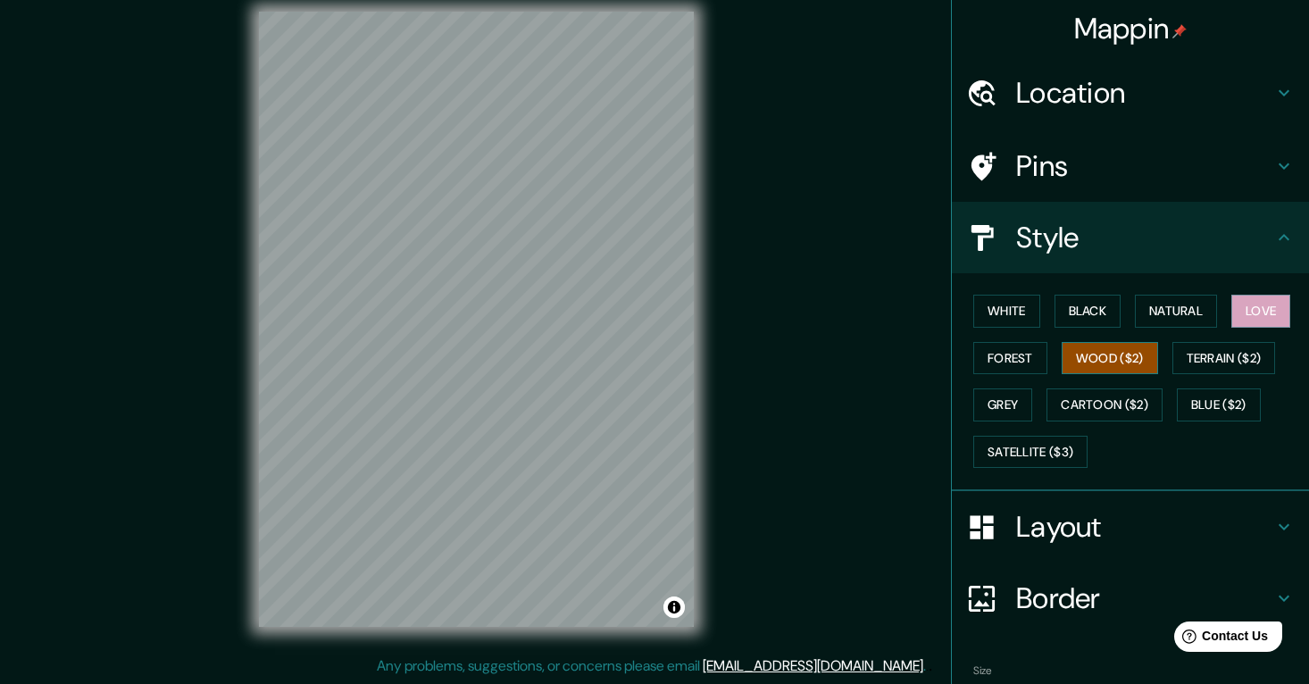
click at [1131, 364] on button "Wood ($2)" at bounding box center [1110, 358] width 96 height 33
click at [1209, 357] on button "Terrain ($2)" at bounding box center [1225, 358] width 104 height 33
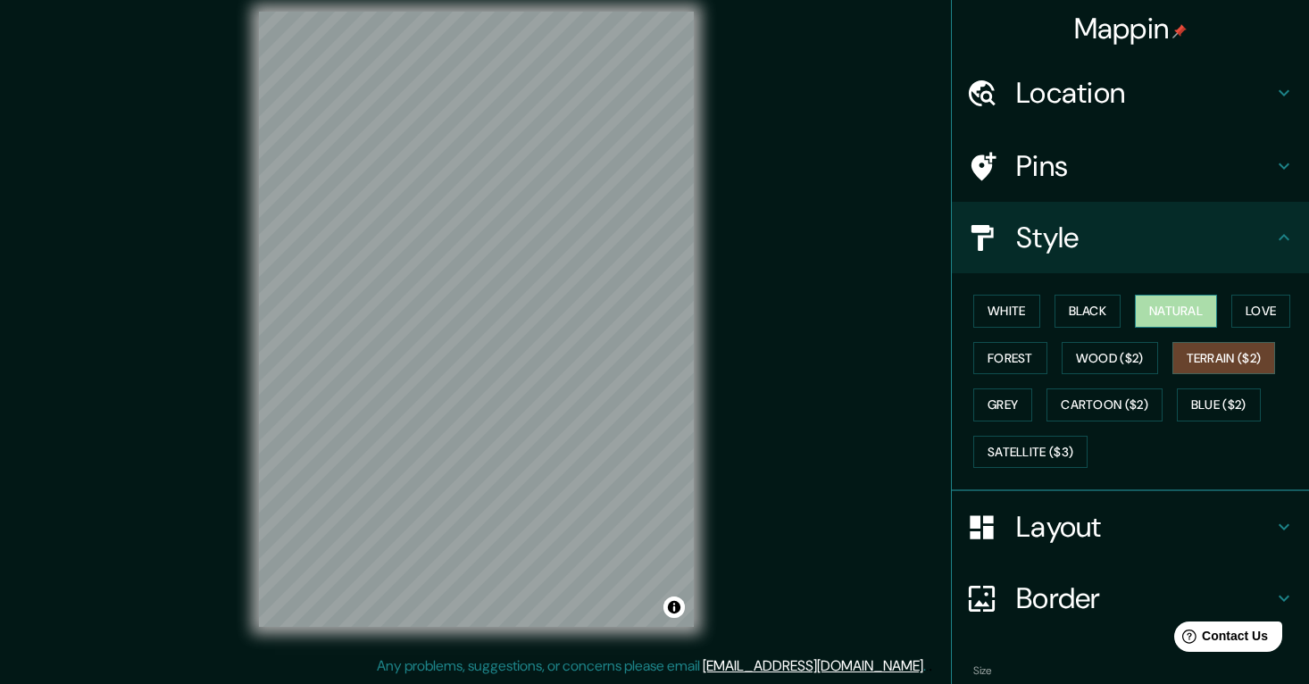
click at [1192, 309] on button "Natural" at bounding box center [1176, 311] width 82 height 33
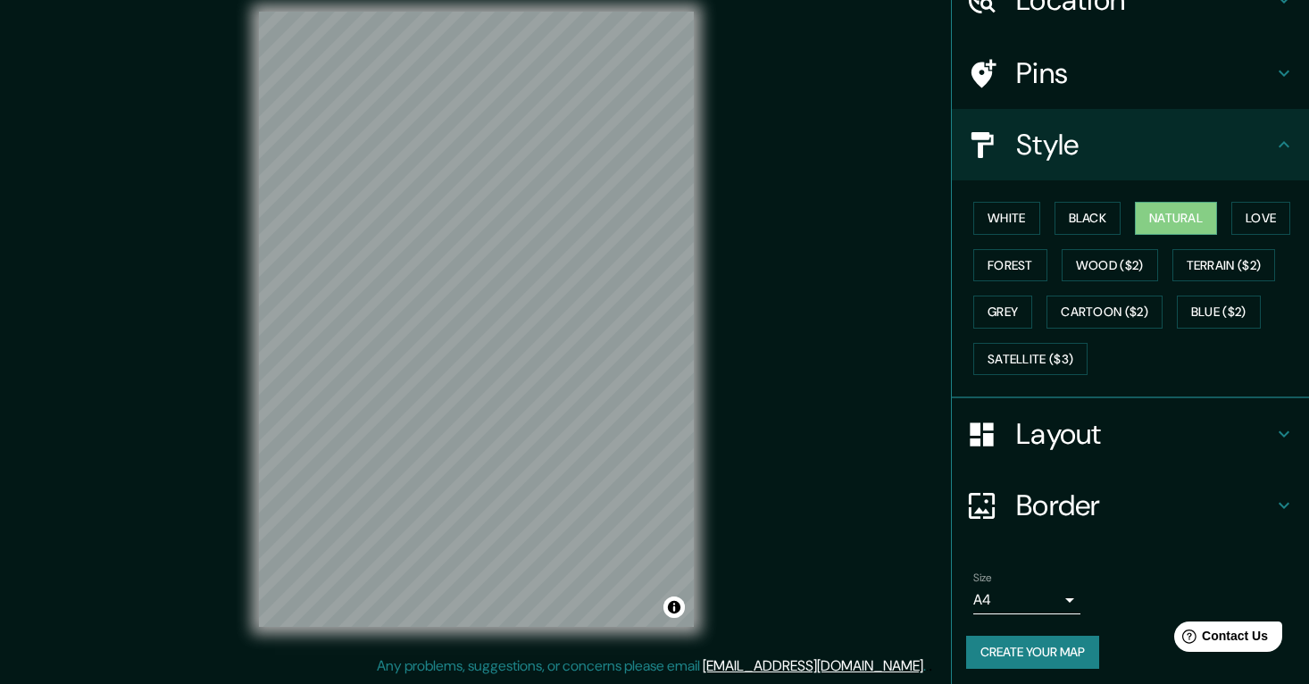
scroll to position [92, 0]
click at [1100, 494] on h4 "Border" at bounding box center [1144, 507] width 257 height 36
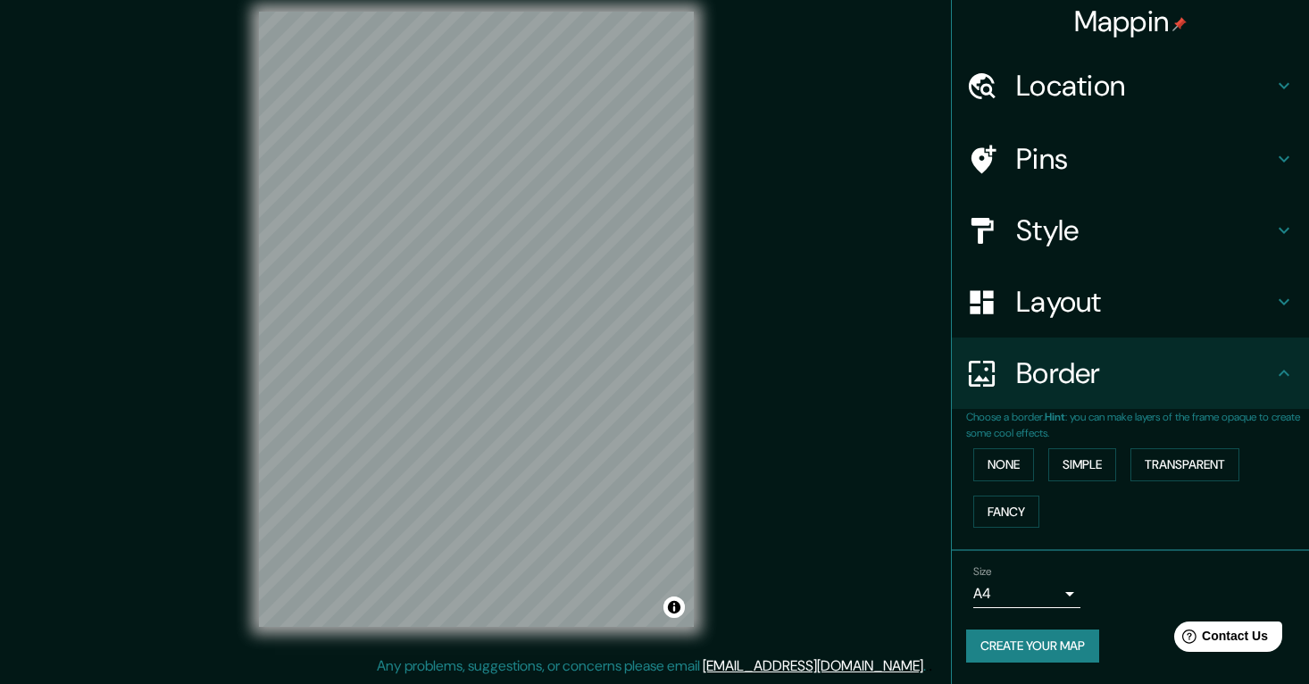
scroll to position [1, 0]
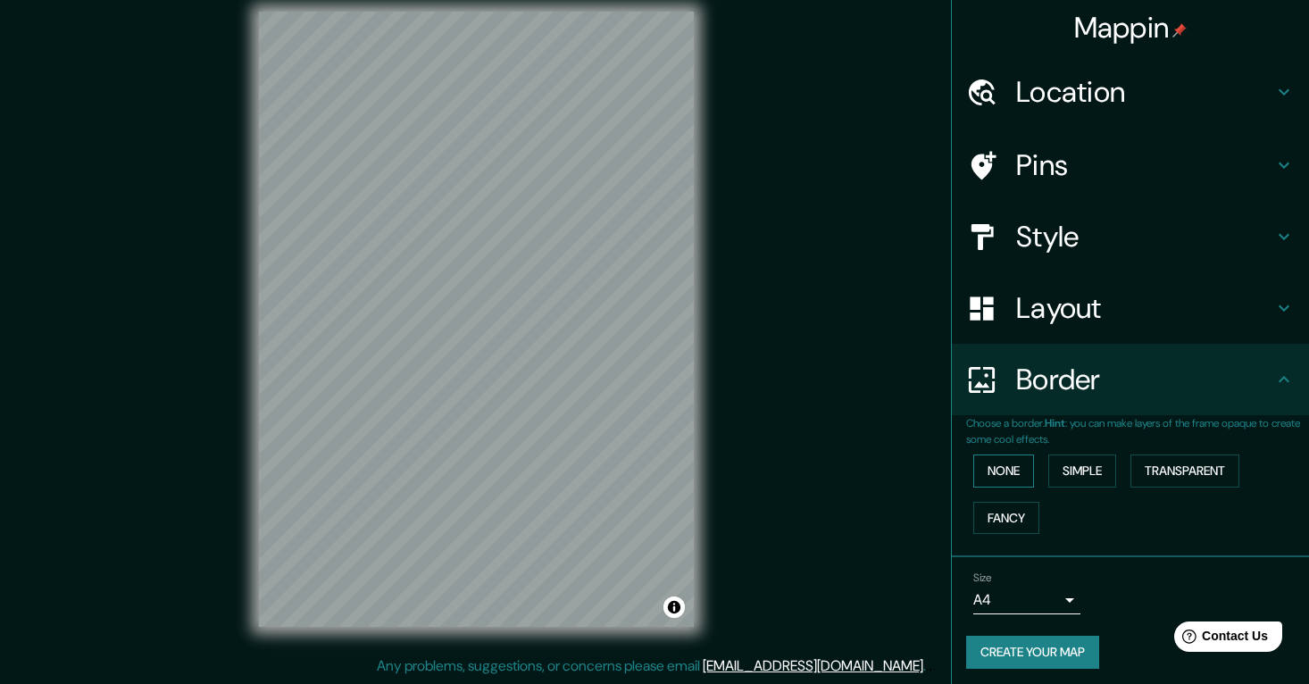
click at [1016, 468] on button "None" at bounding box center [1004, 471] width 61 height 33
click at [1085, 466] on button "Simple" at bounding box center [1083, 471] width 68 height 33
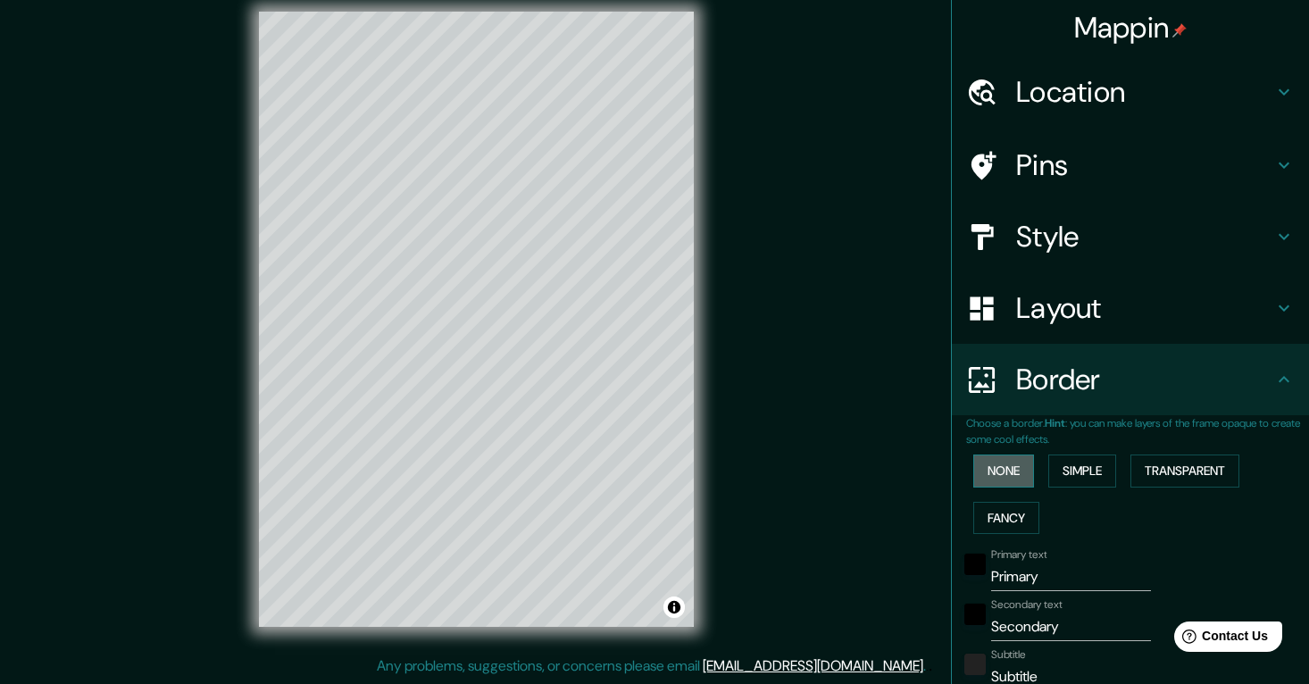
click at [1014, 470] on button "None" at bounding box center [1004, 471] width 61 height 33
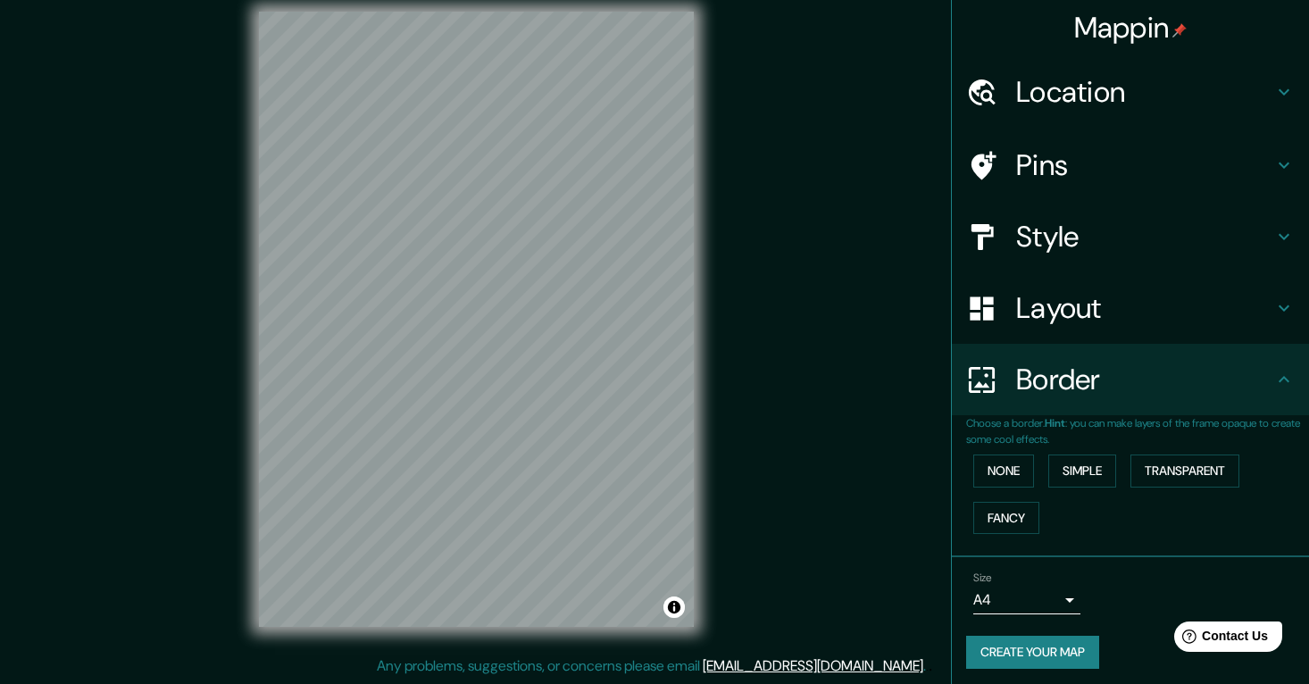
click at [1067, 230] on h4 "Style" at bounding box center [1144, 237] width 257 height 36
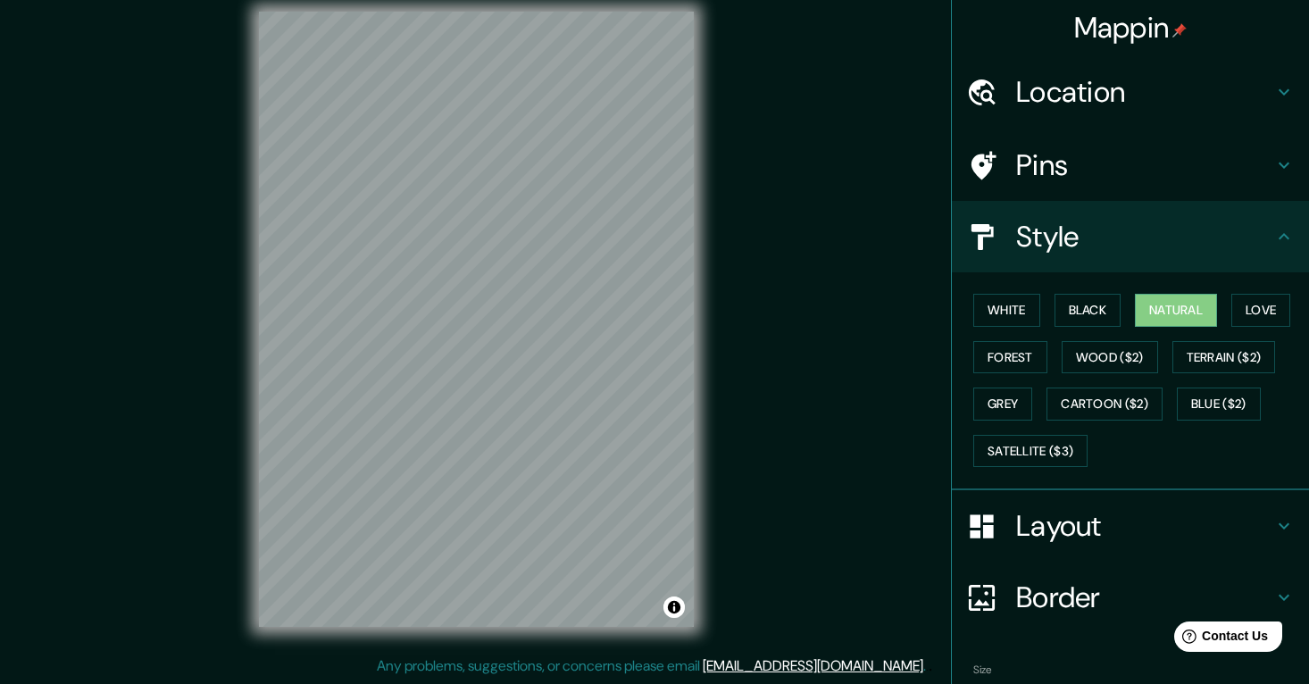
click at [1093, 172] on h4 "Pins" at bounding box center [1144, 165] width 257 height 36
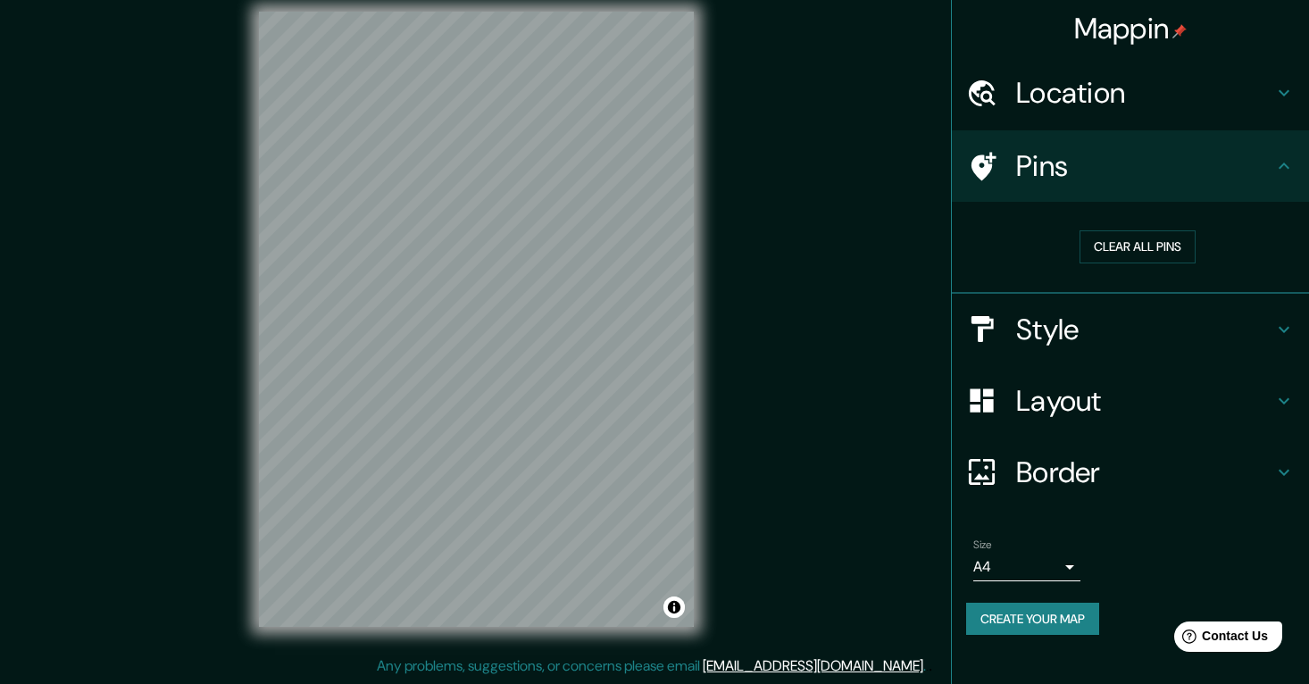
scroll to position [0, 0]
click at [1147, 239] on button "Clear all pins" at bounding box center [1138, 246] width 116 height 33
drag, startPoint x: 615, startPoint y: 343, endPoint x: 576, endPoint y: 330, distance: 41.2
click at [576, 330] on div at bounding box center [578, 327] width 14 height 14
click at [577, 330] on div at bounding box center [577, 327] width 14 height 14
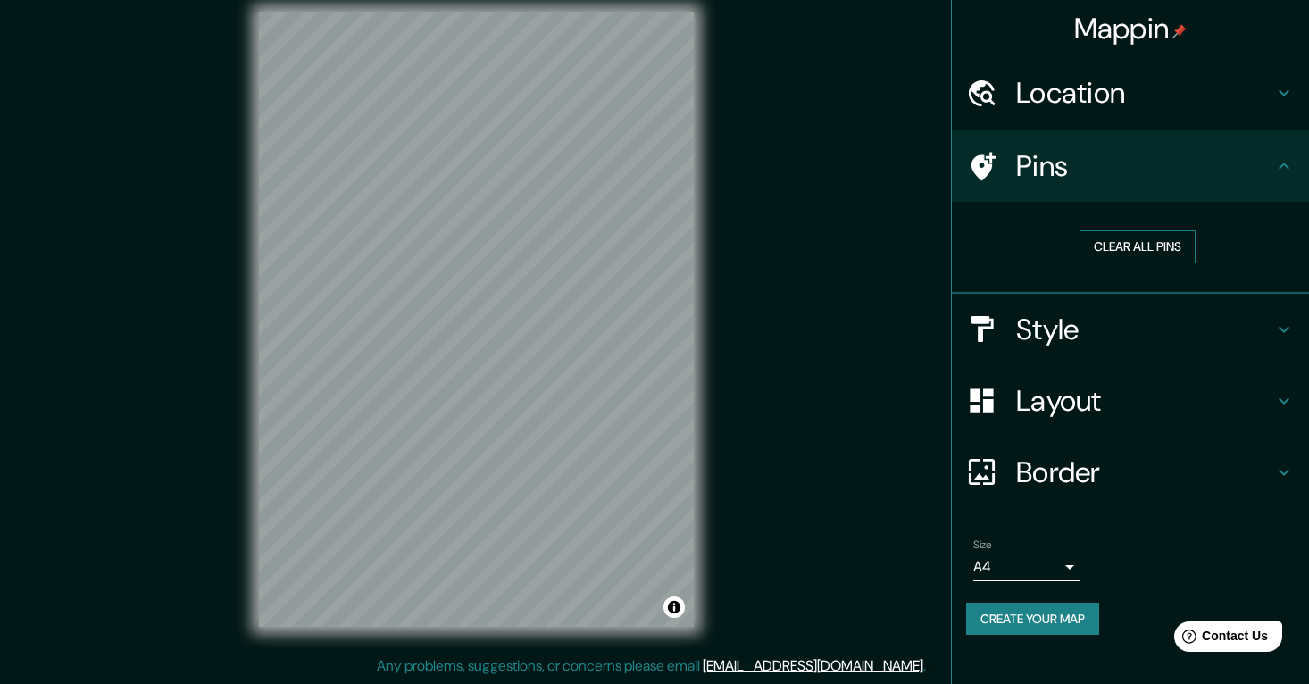
click at [1123, 238] on button "Clear all pins" at bounding box center [1138, 246] width 116 height 33
click at [1103, 314] on h4 "Style" at bounding box center [1144, 330] width 257 height 36
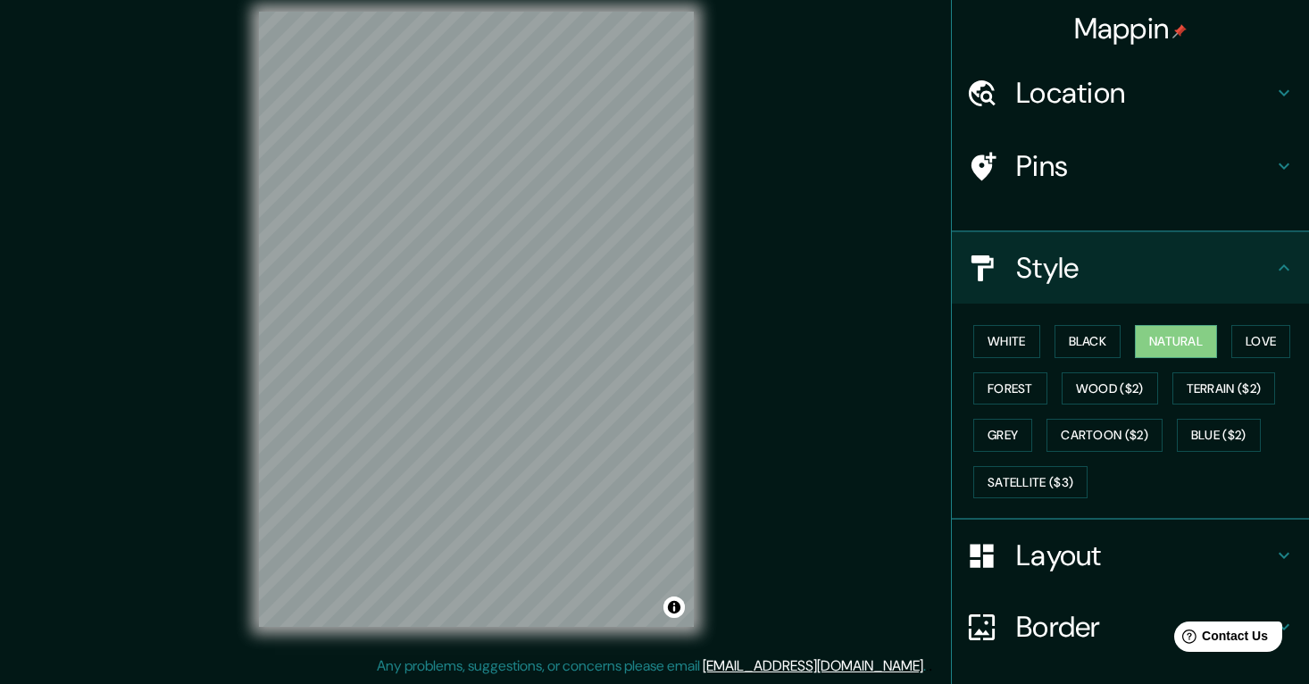
scroll to position [17, 0]
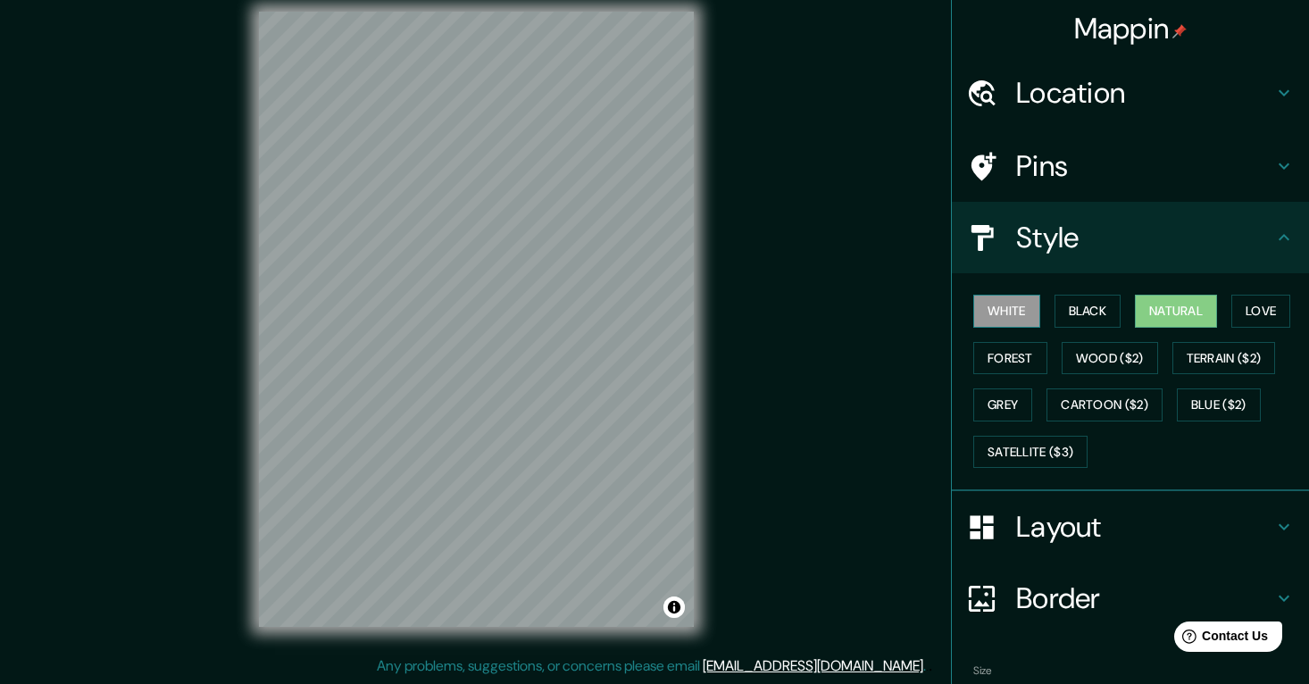
click at [1030, 306] on button "White" at bounding box center [1007, 311] width 67 height 33
click at [1164, 308] on button "Natural" at bounding box center [1176, 311] width 82 height 33
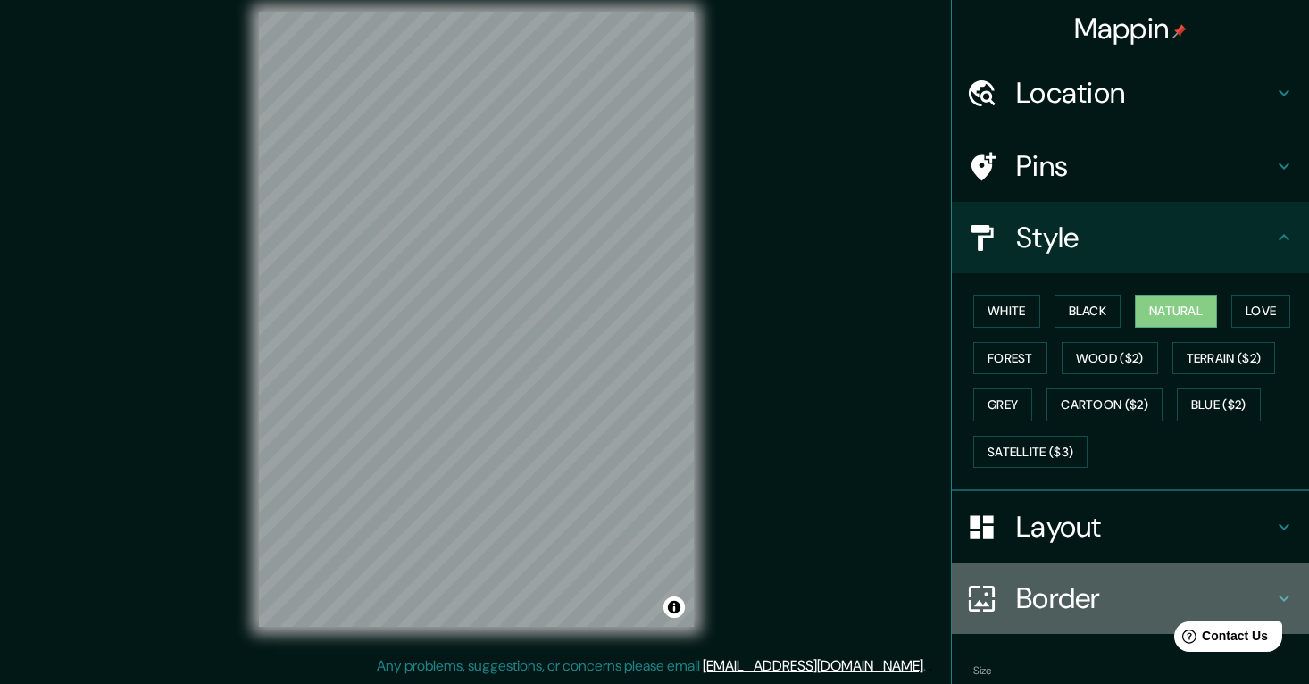
click at [1099, 595] on h4 "Border" at bounding box center [1144, 599] width 257 height 36
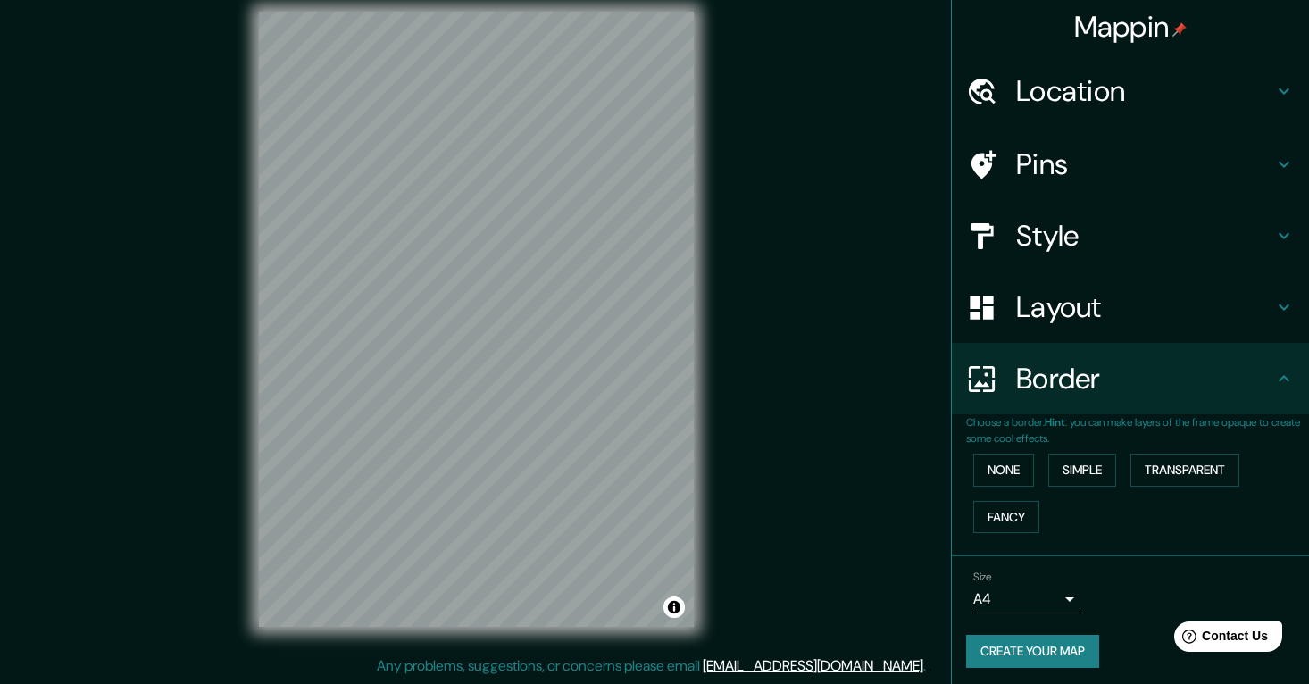
scroll to position [1, 0]
click at [1122, 311] on h4 "Layout" at bounding box center [1144, 308] width 257 height 36
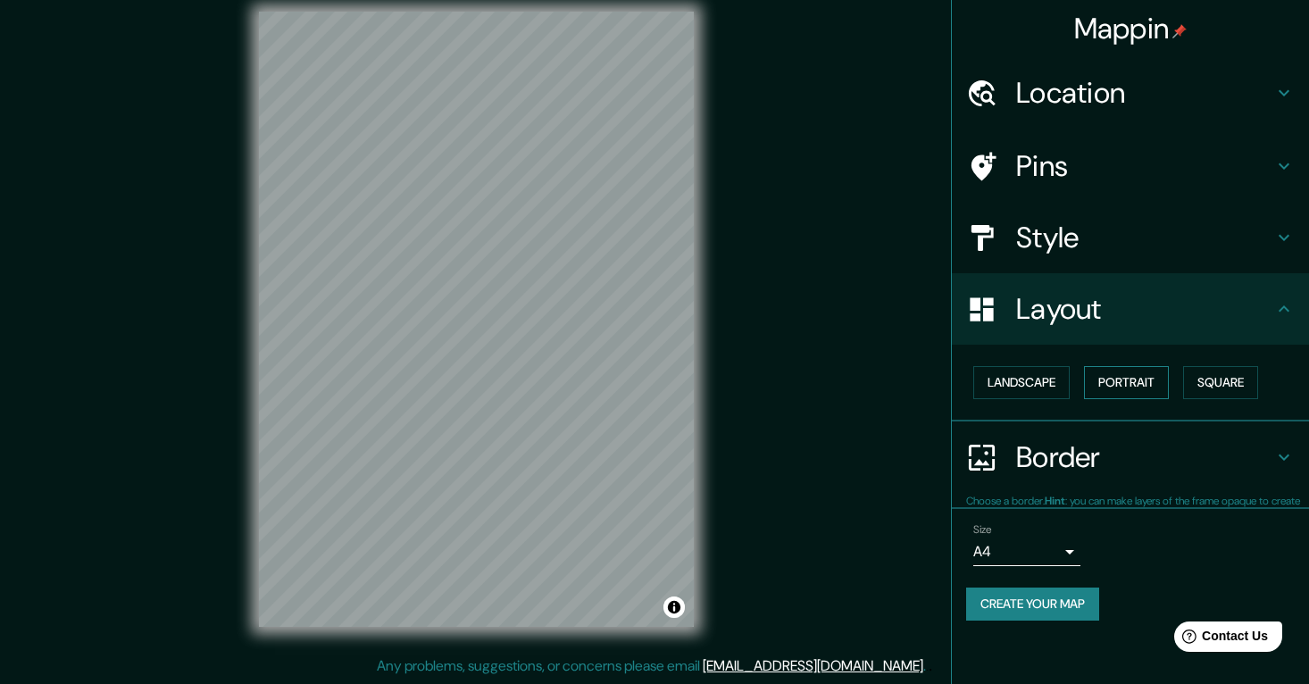
scroll to position [0, 0]
click at [1050, 375] on button "Landscape" at bounding box center [1022, 382] width 96 height 33
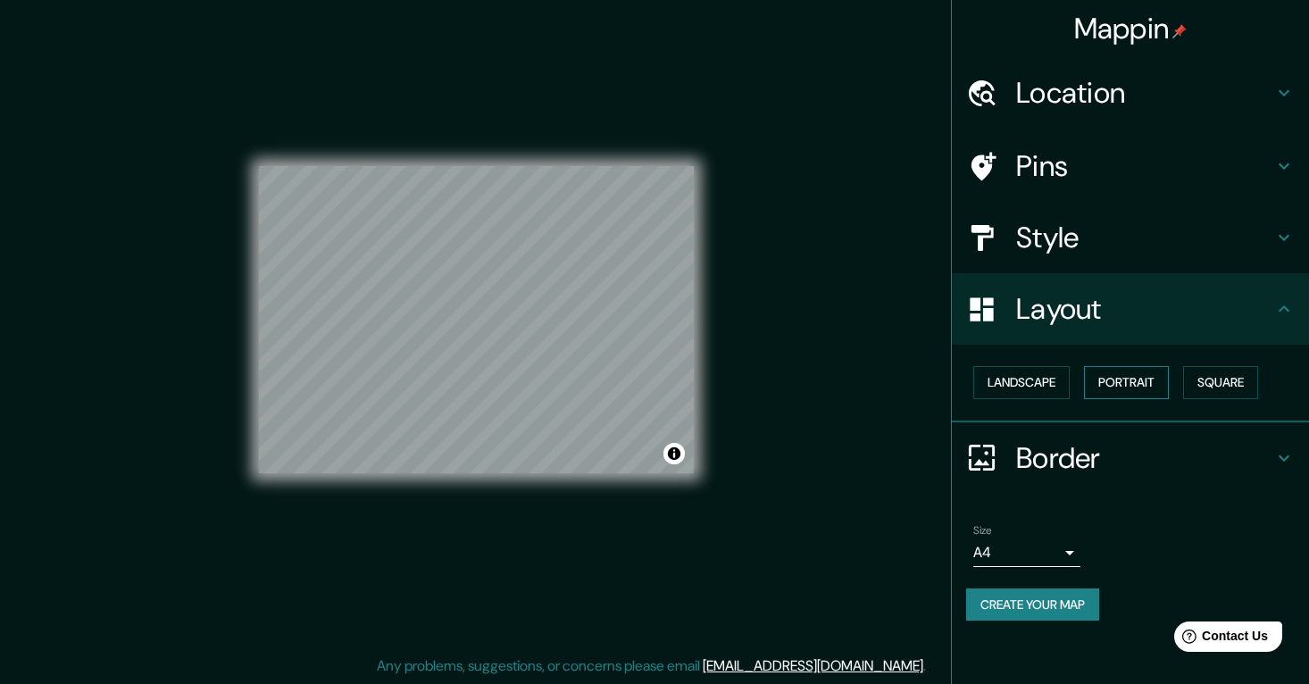
click at [1119, 366] on button "Portrait" at bounding box center [1126, 382] width 85 height 33
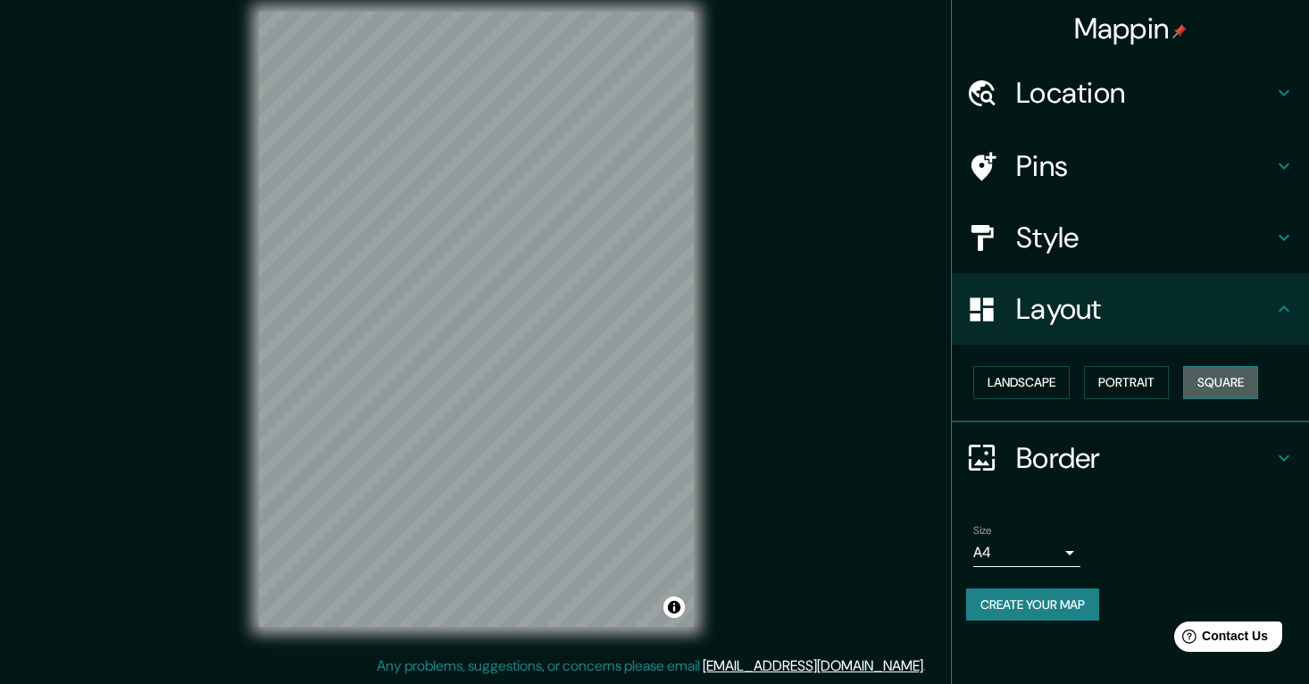
click at [1226, 381] on button "Square" at bounding box center [1221, 382] width 75 height 33
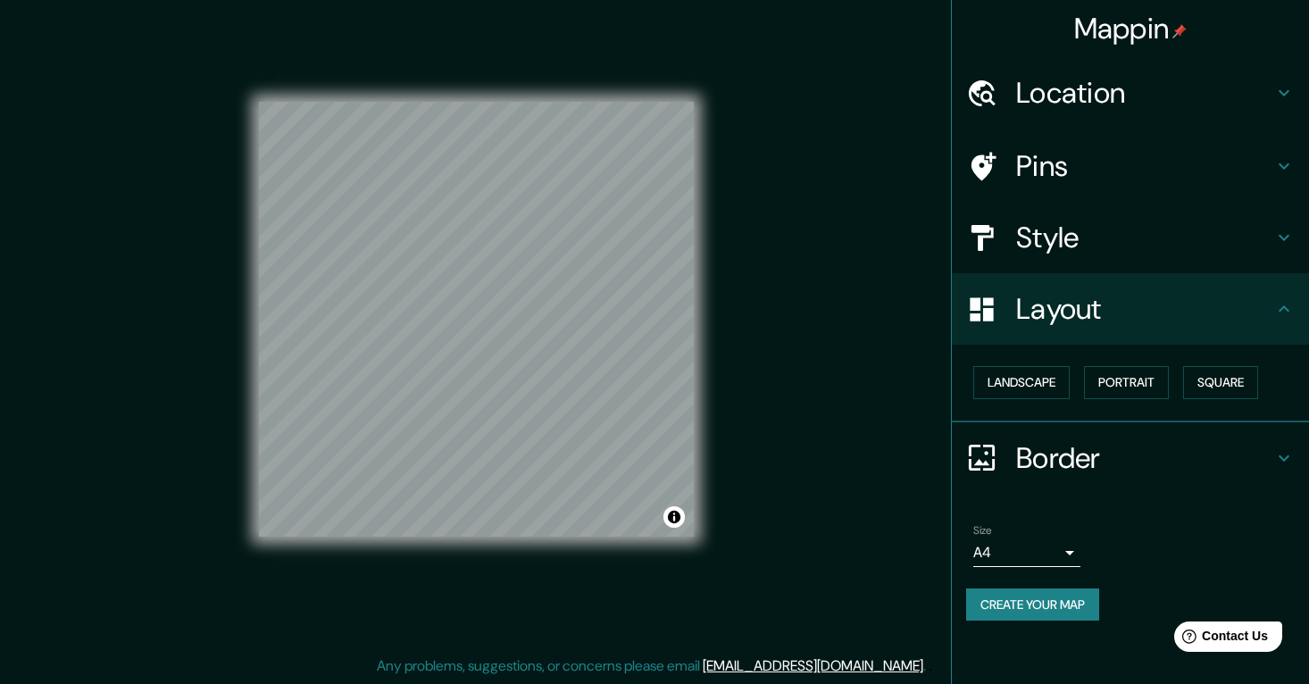
click at [1072, 551] on body "Mappin Location 94230, [GEOGRAPHIC_DATA], [GEOGRAPHIC_DATA], [GEOGRAPHIC_DATA] …" at bounding box center [654, 325] width 1309 height 684
click at [1013, 615] on li "A3" at bounding box center [1027, 614] width 107 height 32
click at [1043, 546] on body "Mappin Location 94230, [GEOGRAPHIC_DATA], [GEOGRAPHIC_DATA], [GEOGRAPHIC_DATA] …" at bounding box center [654, 325] width 1309 height 684
click at [1028, 578] on li "A4" at bounding box center [1027, 582] width 107 height 32
click at [1026, 600] on button "Create your map" at bounding box center [1032, 605] width 133 height 33
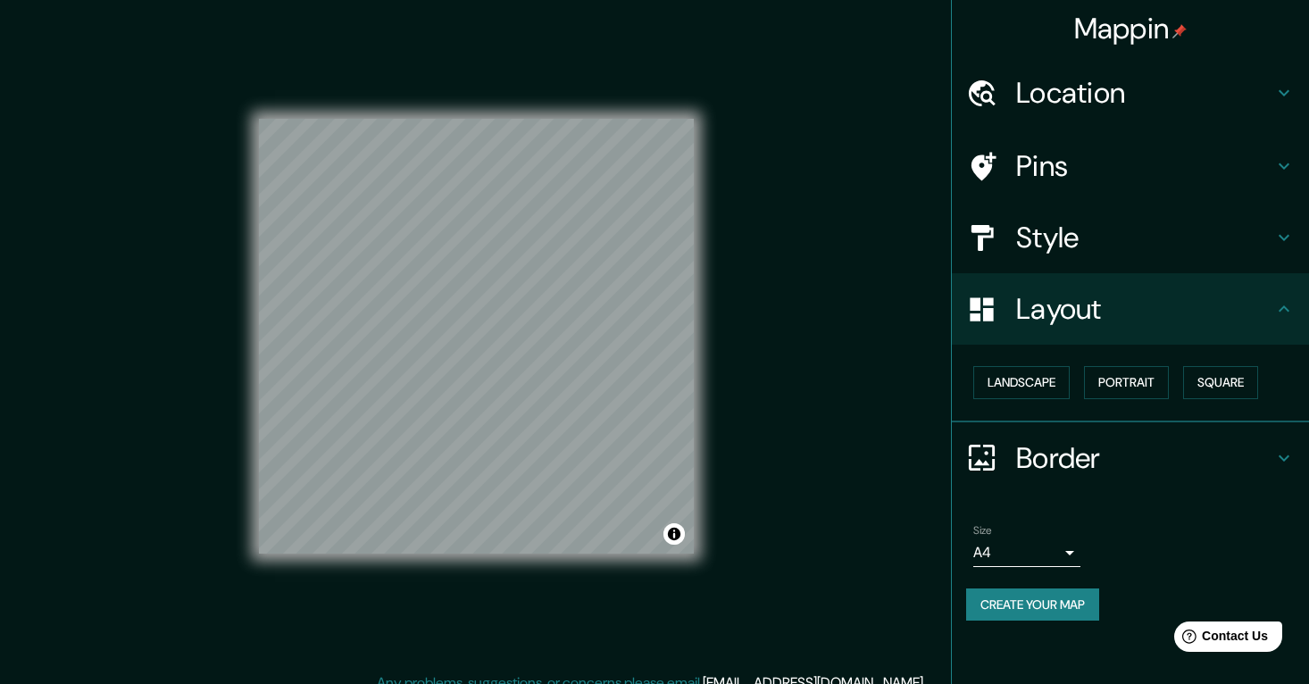
click at [1019, 604] on button "Create your map" at bounding box center [1032, 605] width 133 height 33
click at [679, 538] on button "Toggle attribution" at bounding box center [674, 533] width 21 height 21
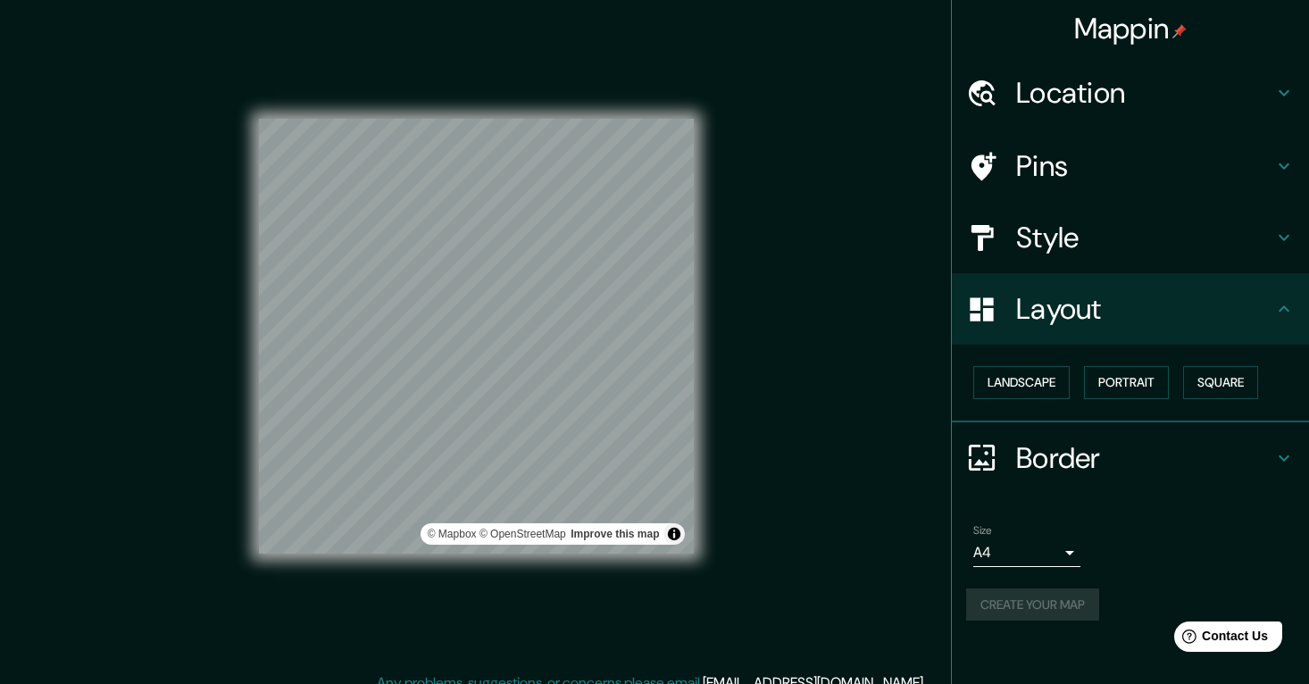
click at [679, 538] on button "Toggle attribution" at bounding box center [674, 533] width 21 height 21
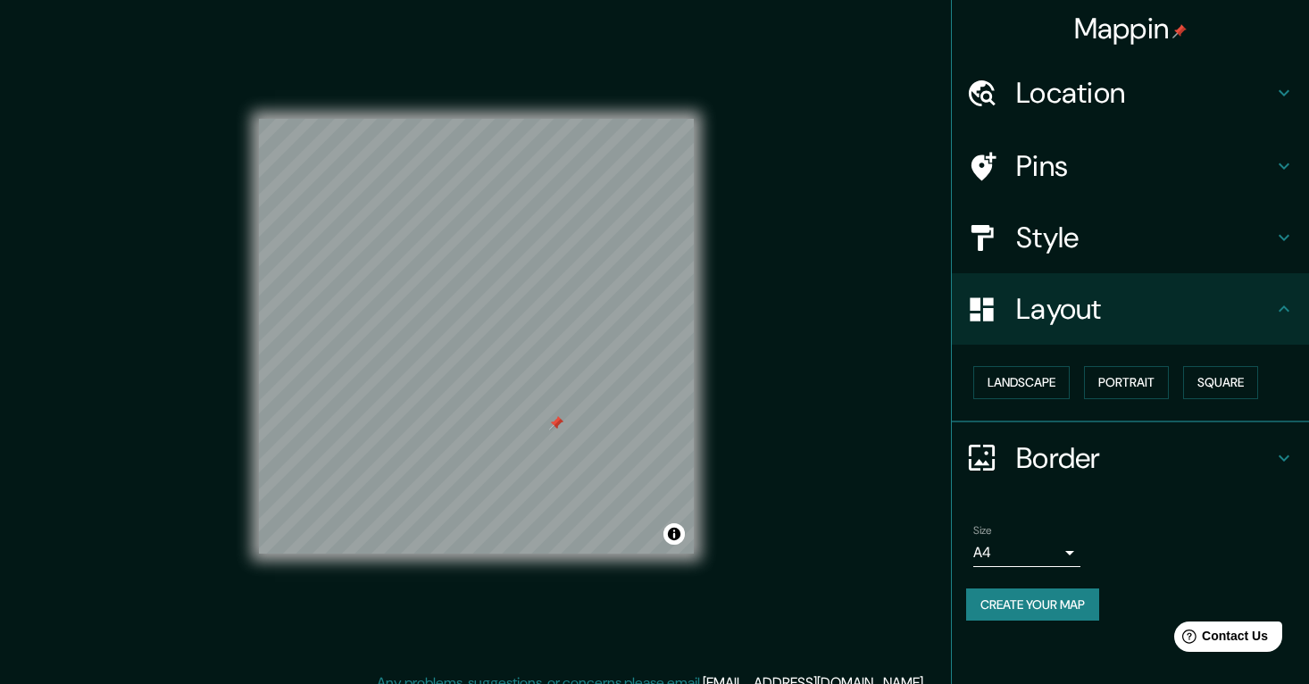
click at [1080, 162] on h4 "Pins" at bounding box center [1144, 166] width 257 height 36
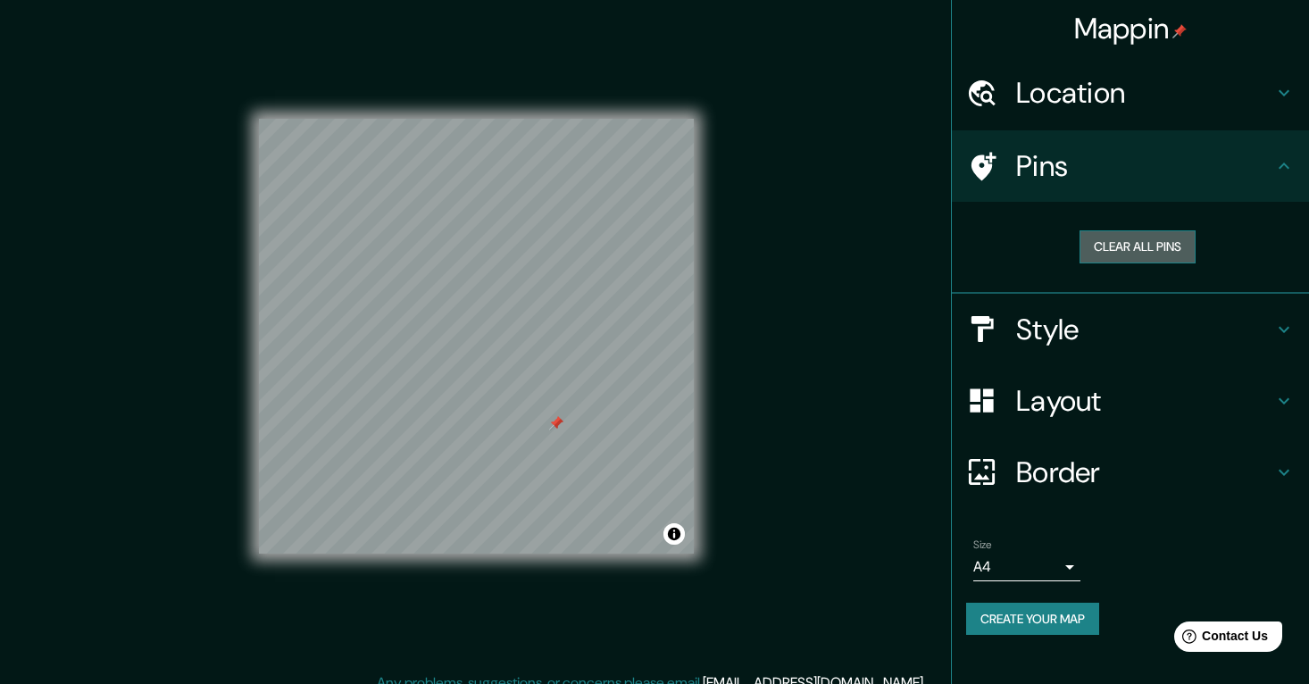
click at [1125, 245] on button "Clear all pins" at bounding box center [1138, 246] width 116 height 33
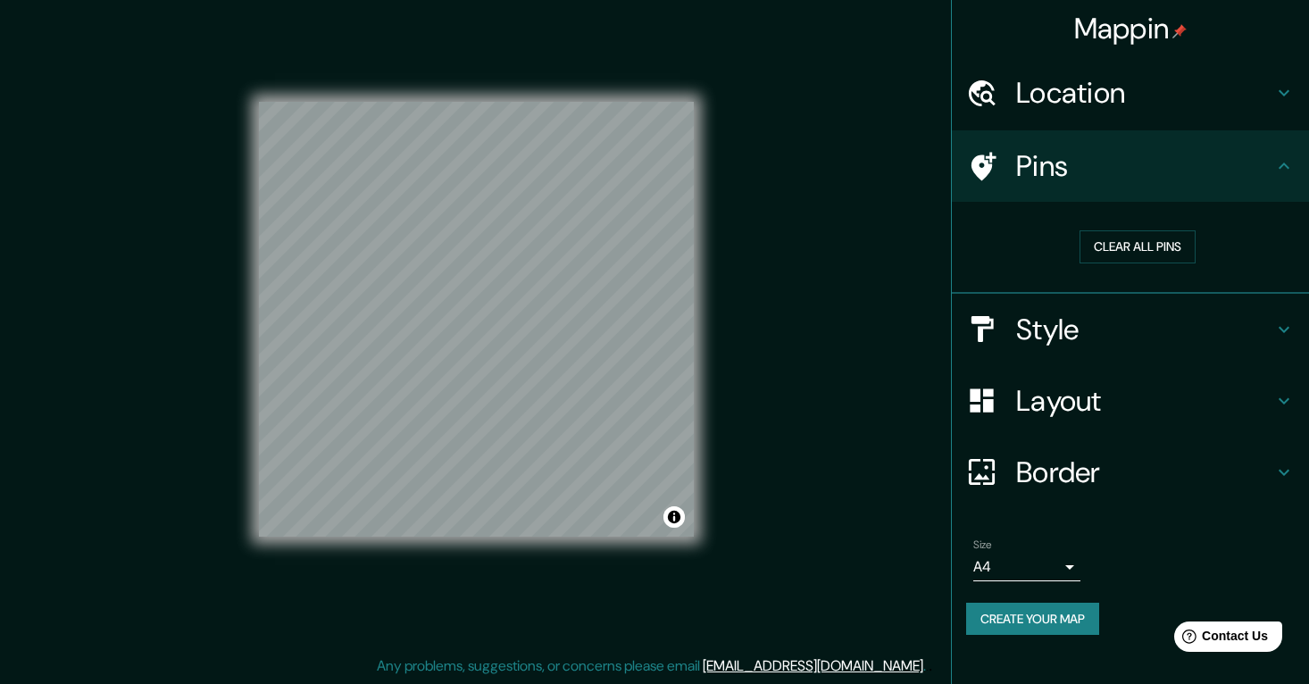
scroll to position [17, 0]
click at [849, 378] on div "Mappin Location 94230, [GEOGRAPHIC_DATA], [GEOGRAPHIC_DATA], [GEOGRAPHIC_DATA] …" at bounding box center [654, 333] width 1309 height 701
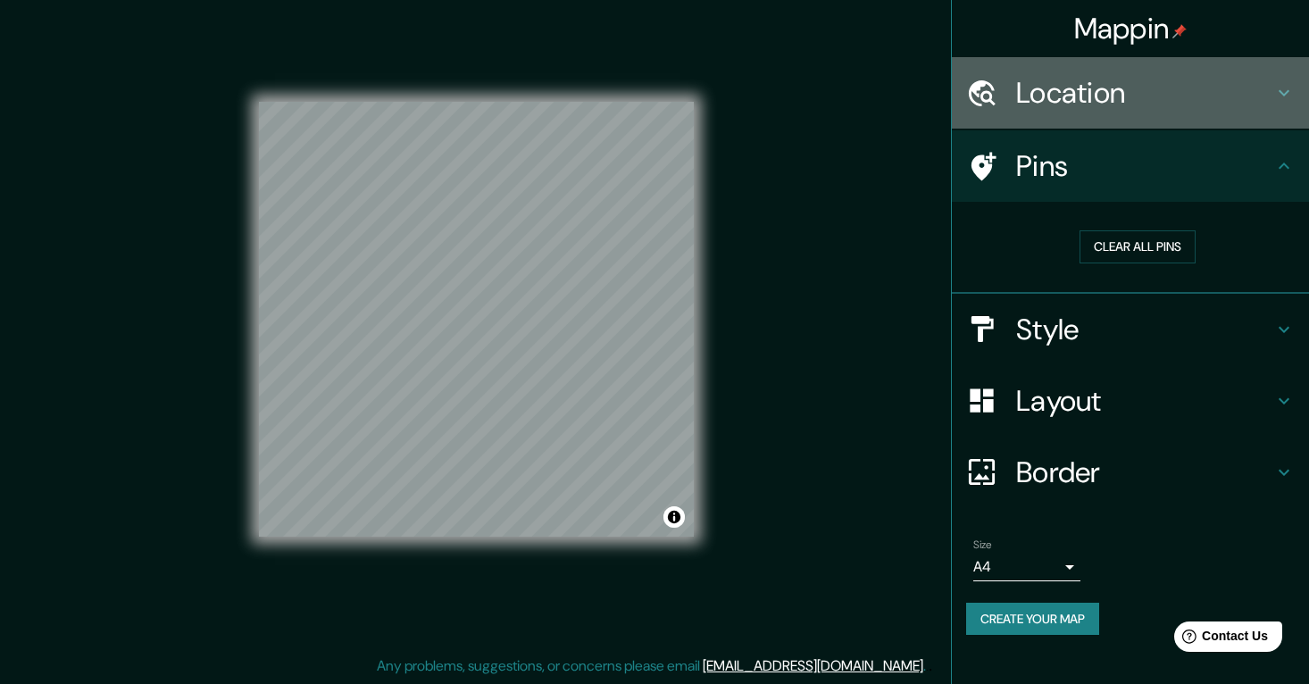
click at [1220, 102] on h4 "Location" at bounding box center [1144, 93] width 257 height 36
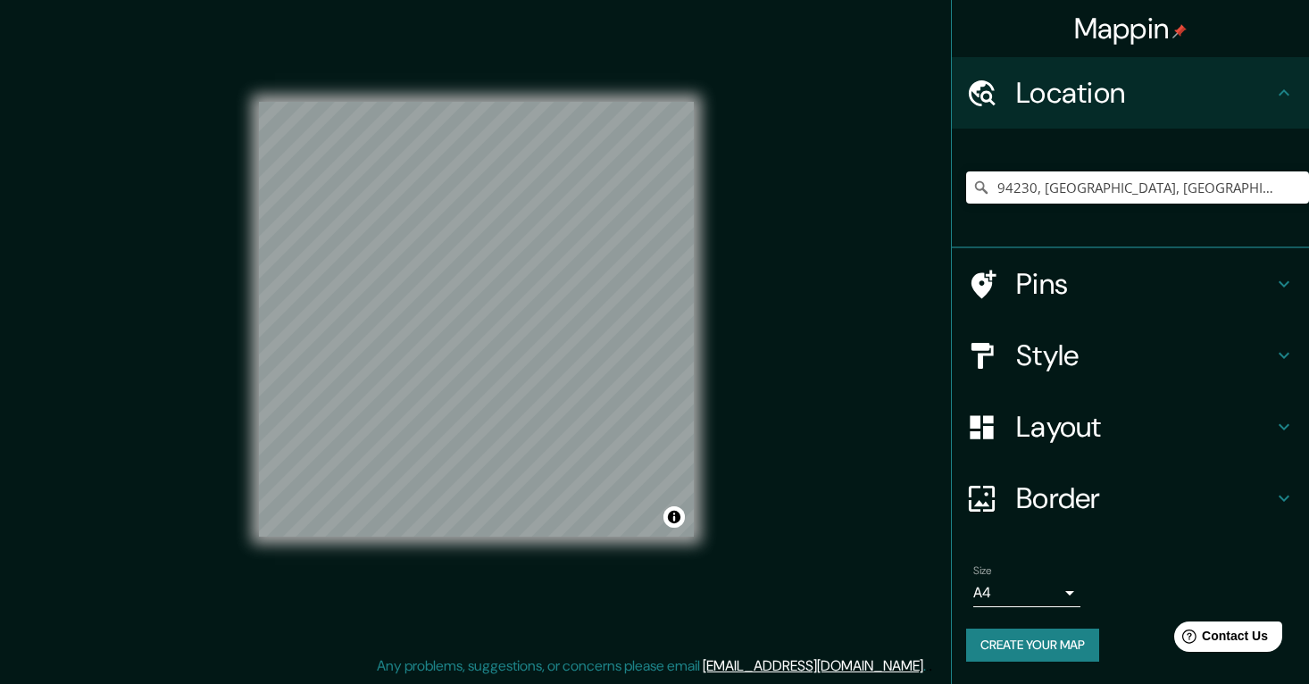
click at [1098, 414] on h4 "Layout" at bounding box center [1144, 427] width 257 height 36
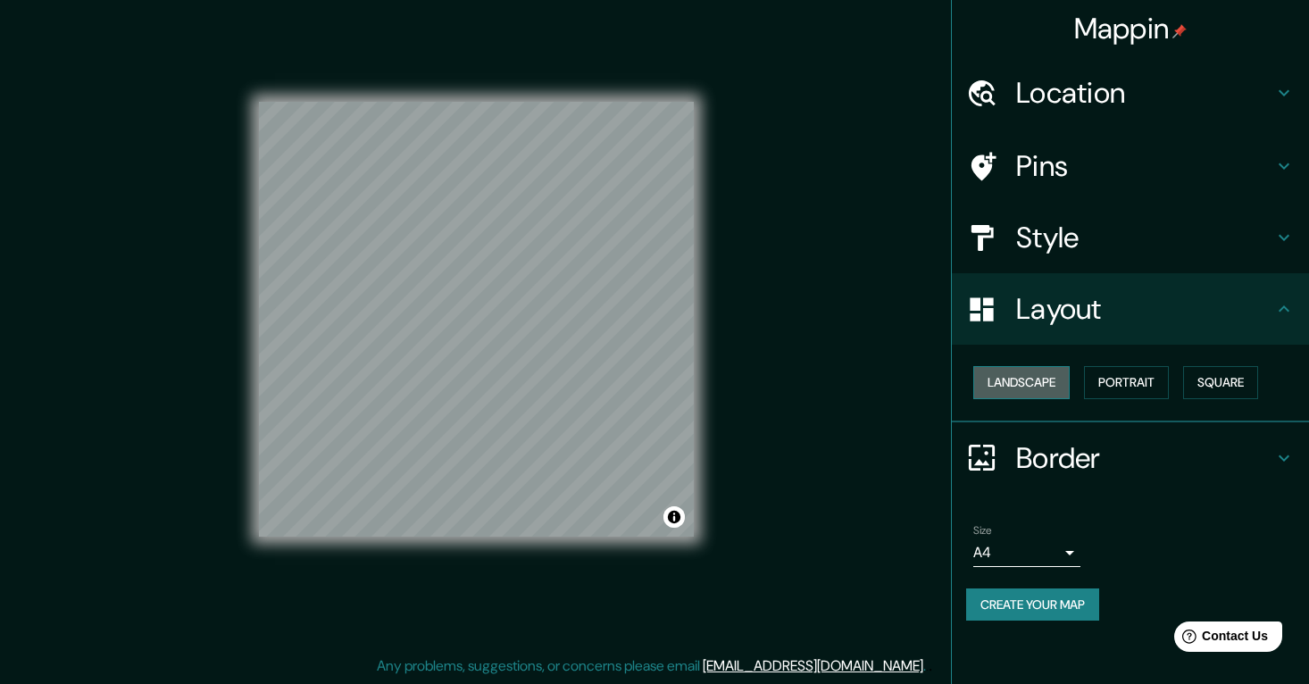
click at [1041, 375] on button "Landscape" at bounding box center [1022, 382] width 96 height 33
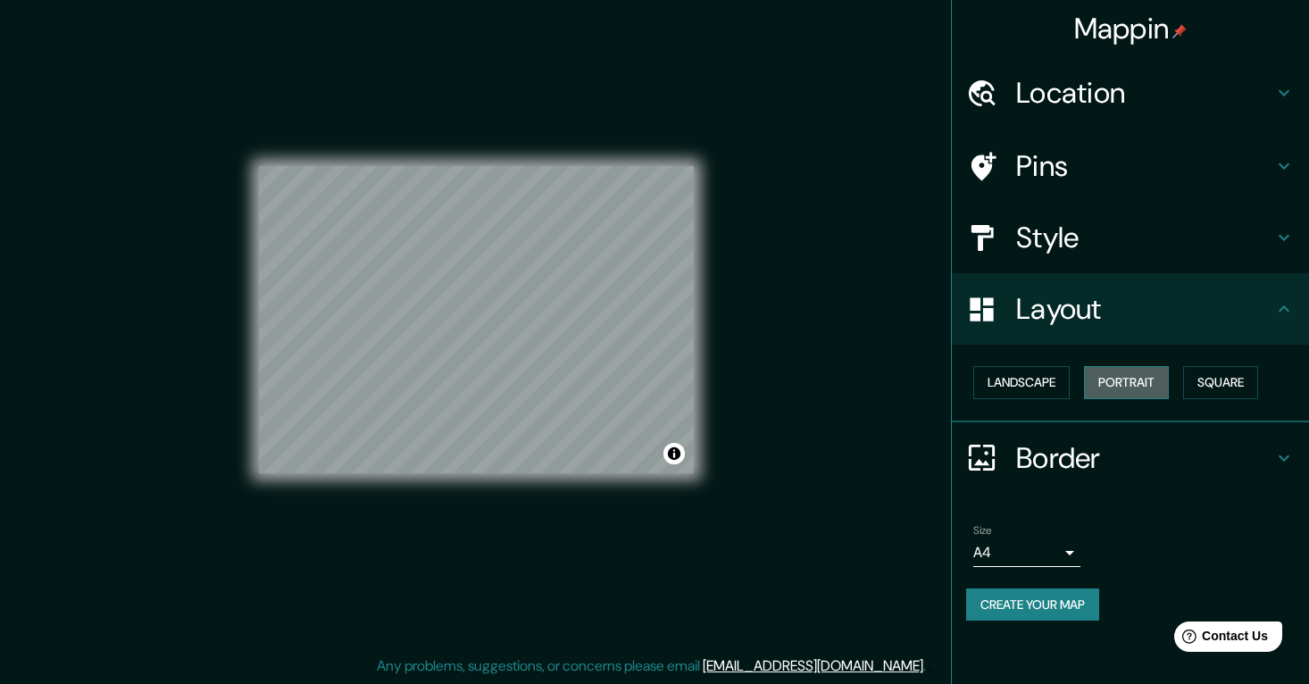
click at [1149, 382] on button "Portrait" at bounding box center [1126, 382] width 85 height 33
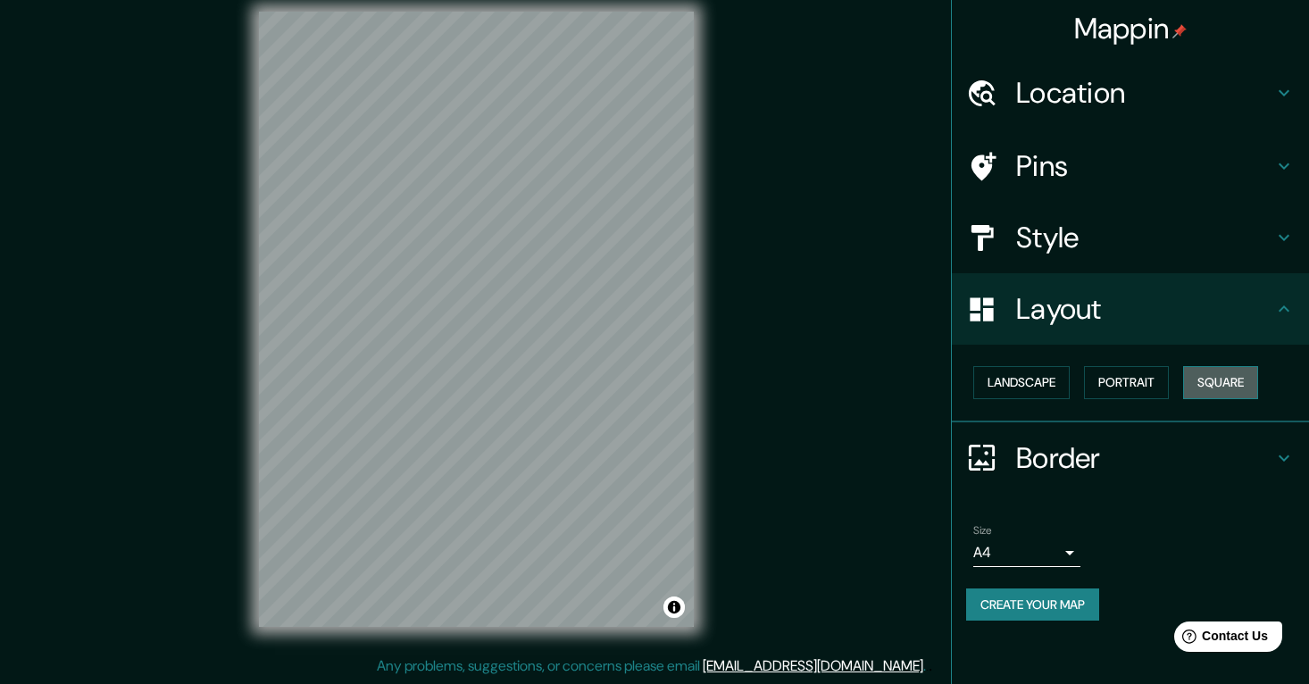
click at [1218, 382] on button "Square" at bounding box center [1221, 382] width 75 height 33
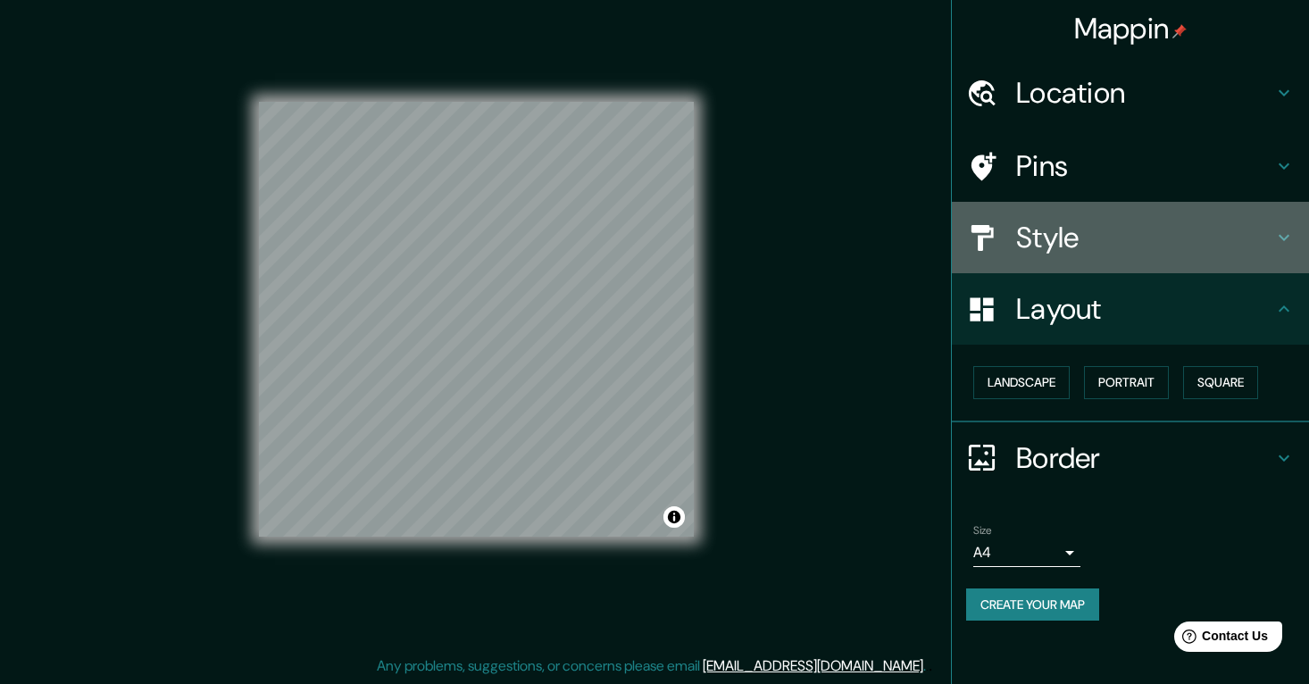
click at [1125, 237] on h4 "Style" at bounding box center [1144, 238] width 257 height 36
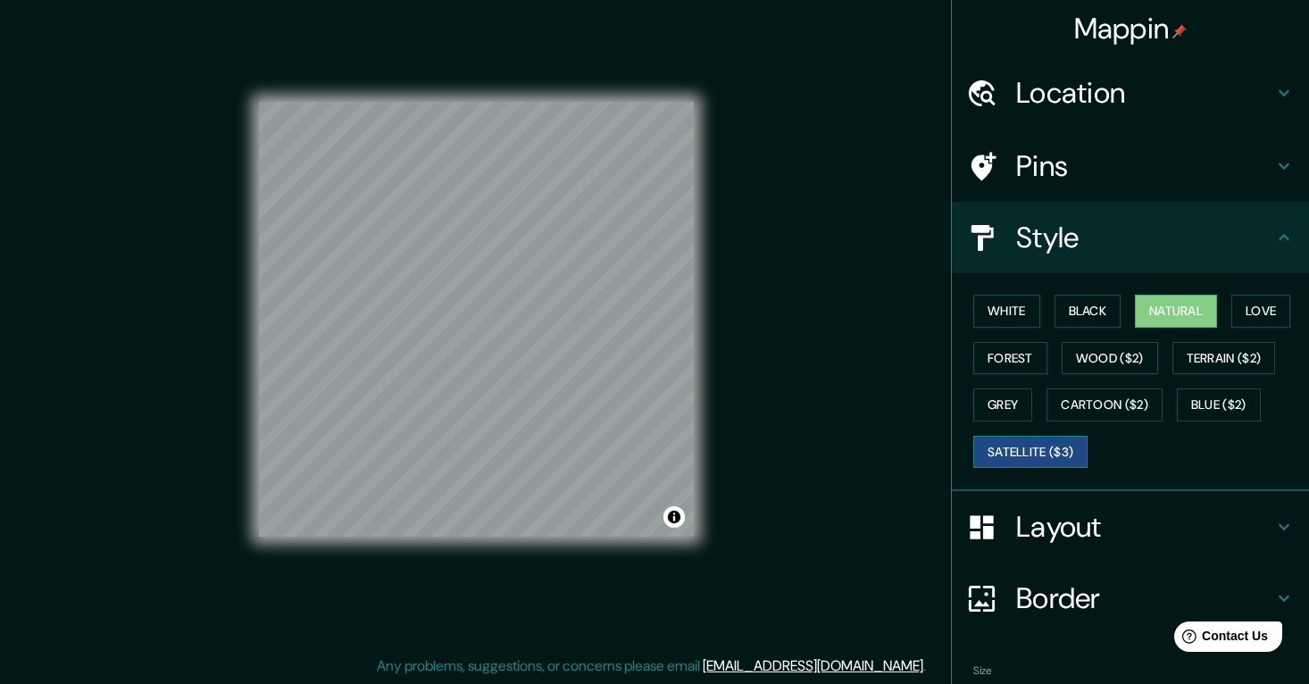
click at [1051, 457] on button "Satellite ($3)" at bounding box center [1031, 452] width 114 height 33
click at [776, 322] on div "Mappin Location 94230, [GEOGRAPHIC_DATA], [GEOGRAPHIC_DATA], [GEOGRAPHIC_DATA] …" at bounding box center [654, 333] width 1309 height 701
